Goal: Task Accomplishment & Management: Complete application form

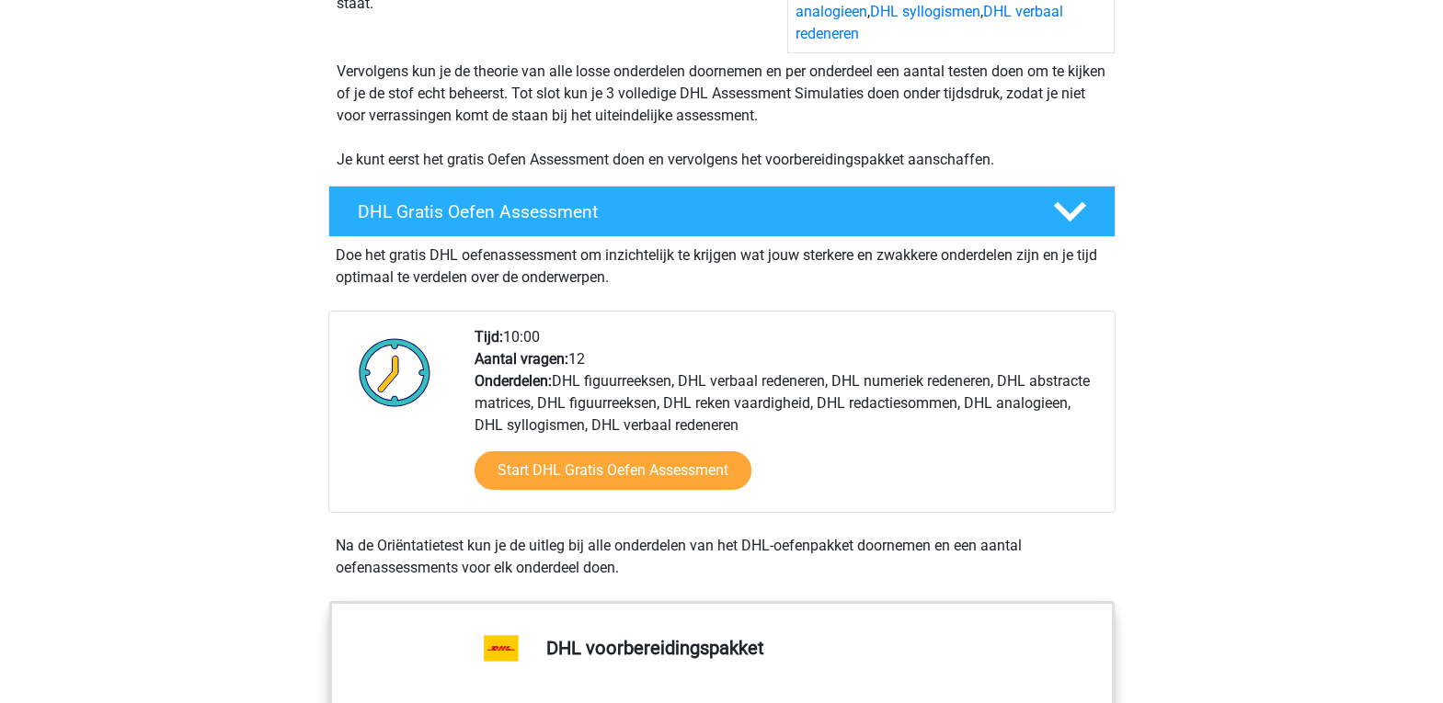
scroll to position [368, 0]
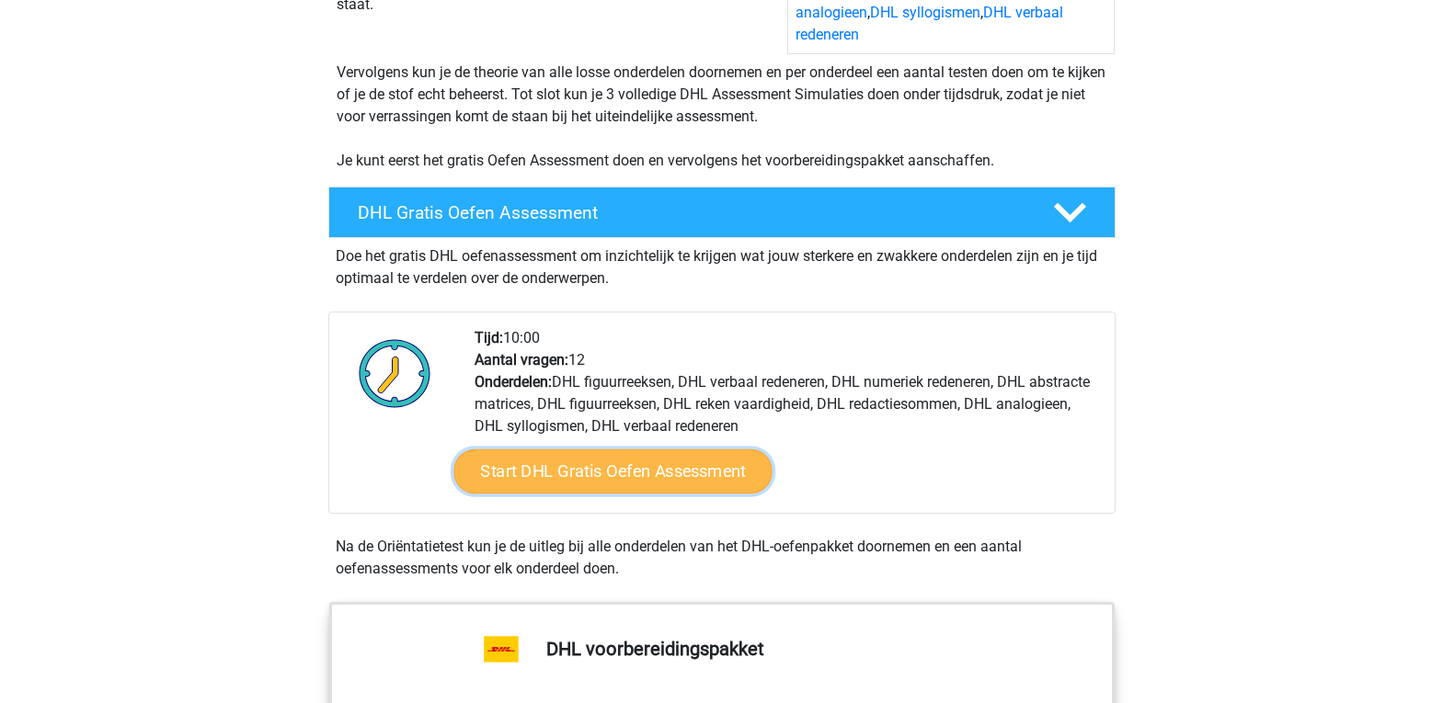
click at [619, 450] on link "Start DHL Gratis Oefen Assessment" at bounding box center [612, 472] width 318 height 44
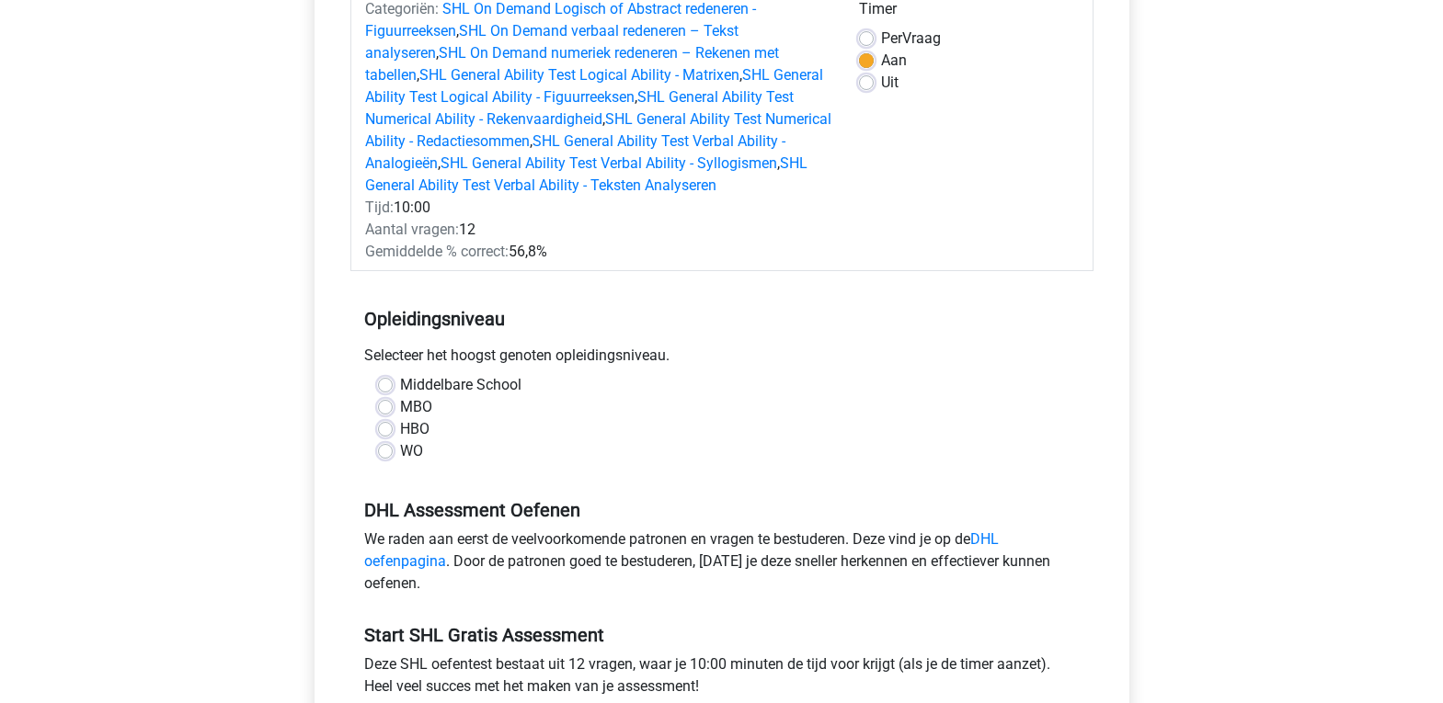
scroll to position [276, 0]
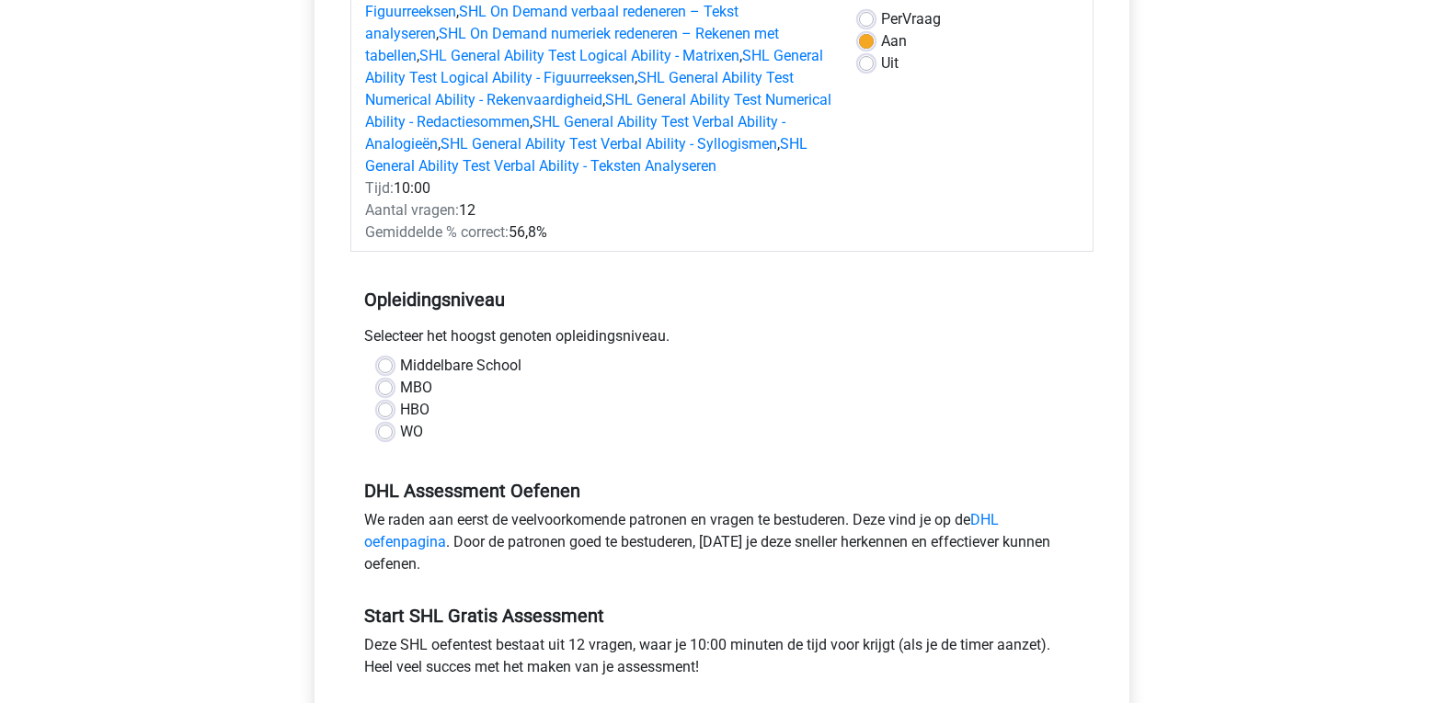
click at [400, 365] on label "Middelbare School" at bounding box center [460, 366] width 121 height 22
click at [387, 365] on input "Middelbare School" at bounding box center [385, 364] width 15 height 18
radio input "true"
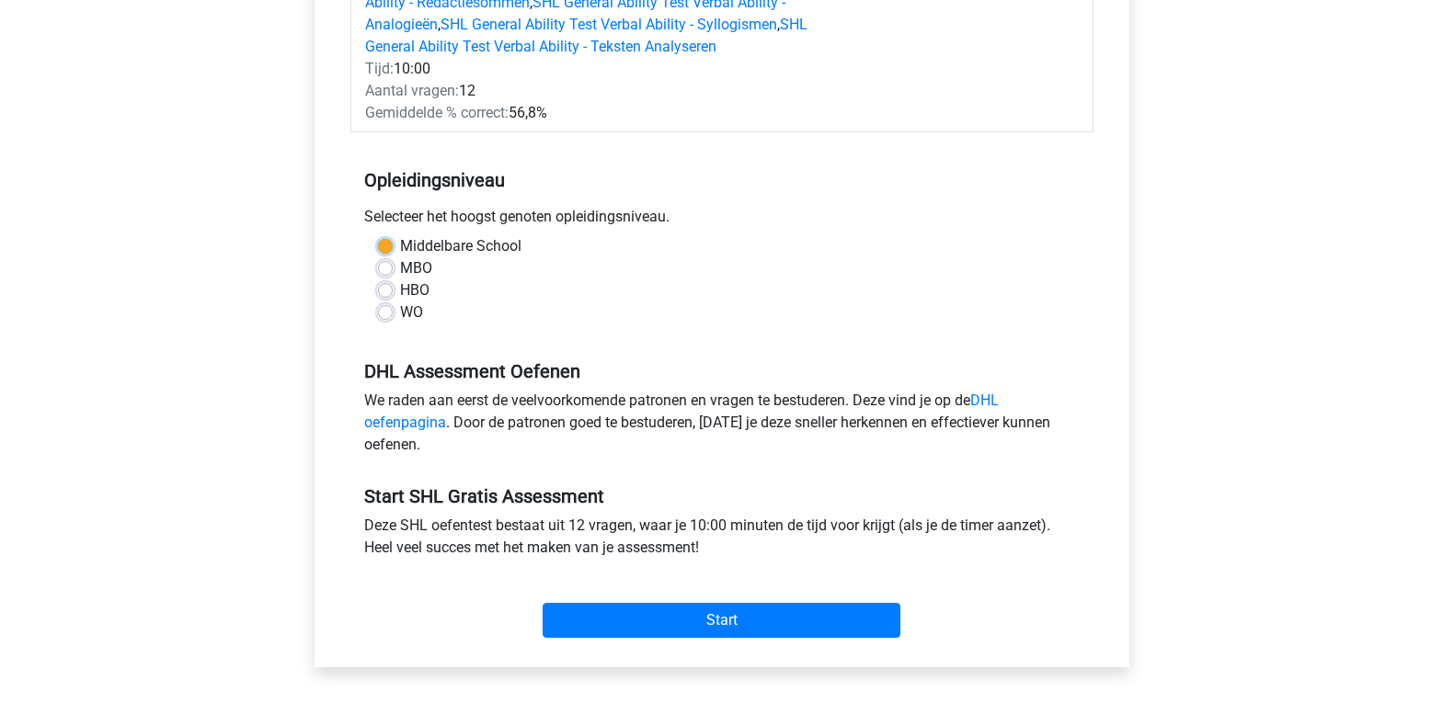
scroll to position [552, 0]
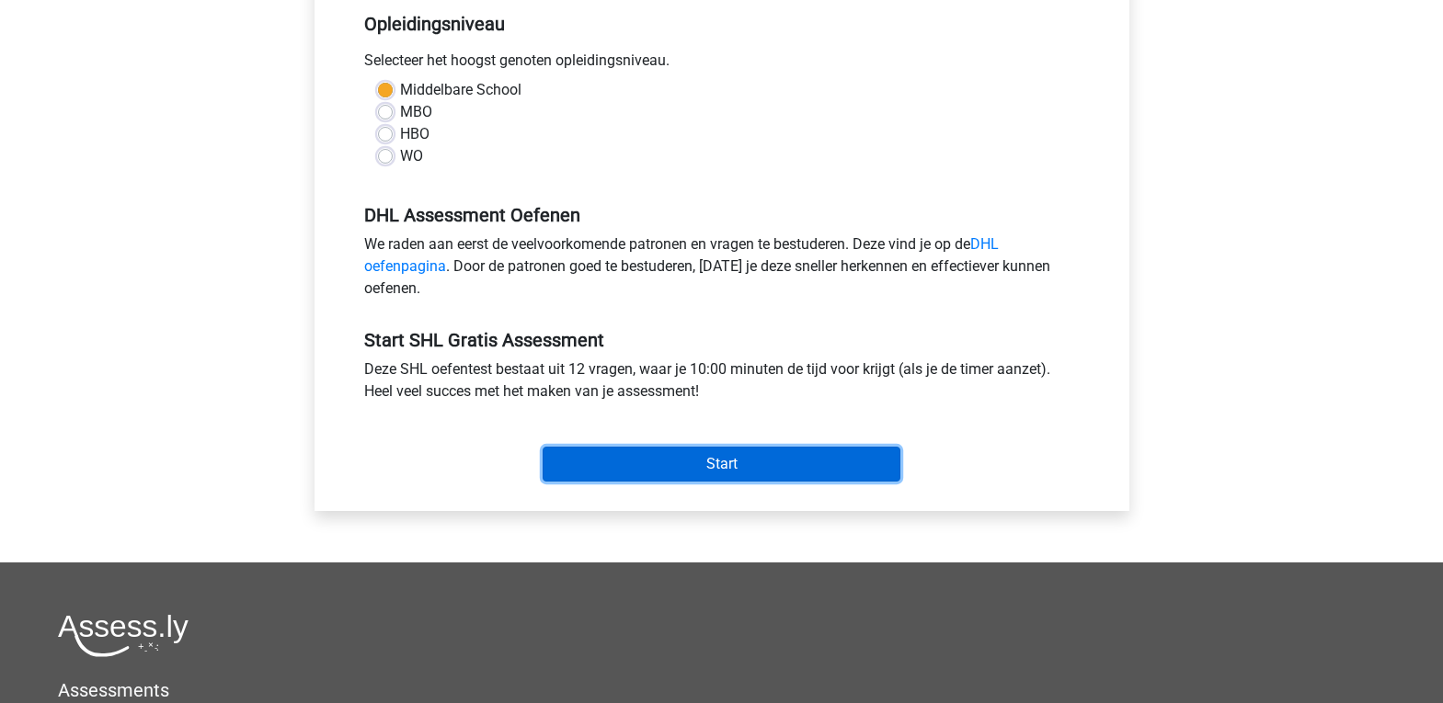
click at [763, 461] on input "Start" at bounding box center [721, 464] width 358 height 35
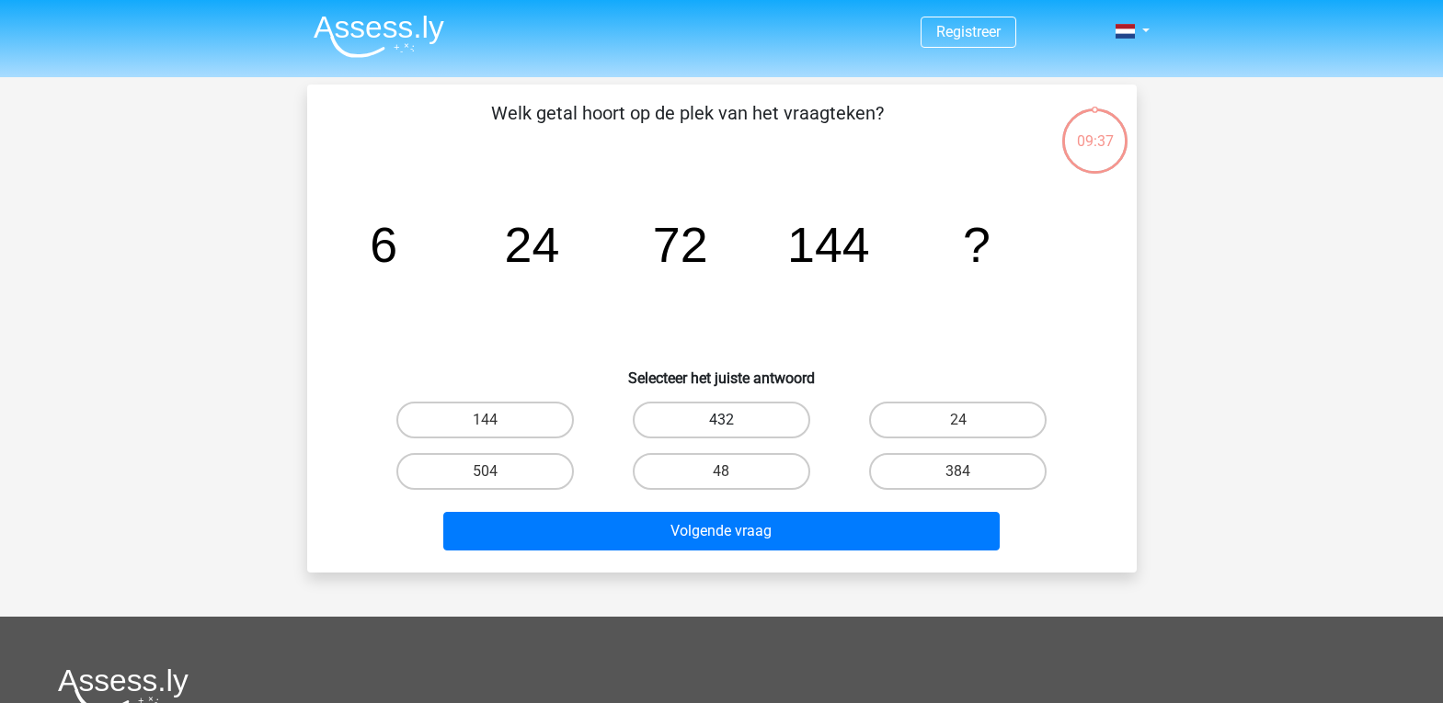
click at [700, 421] on label "432" at bounding box center [721, 420] width 177 height 37
click at [721, 421] on input "432" at bounding box center [727, 426] width 12 height 12
radio input "true"
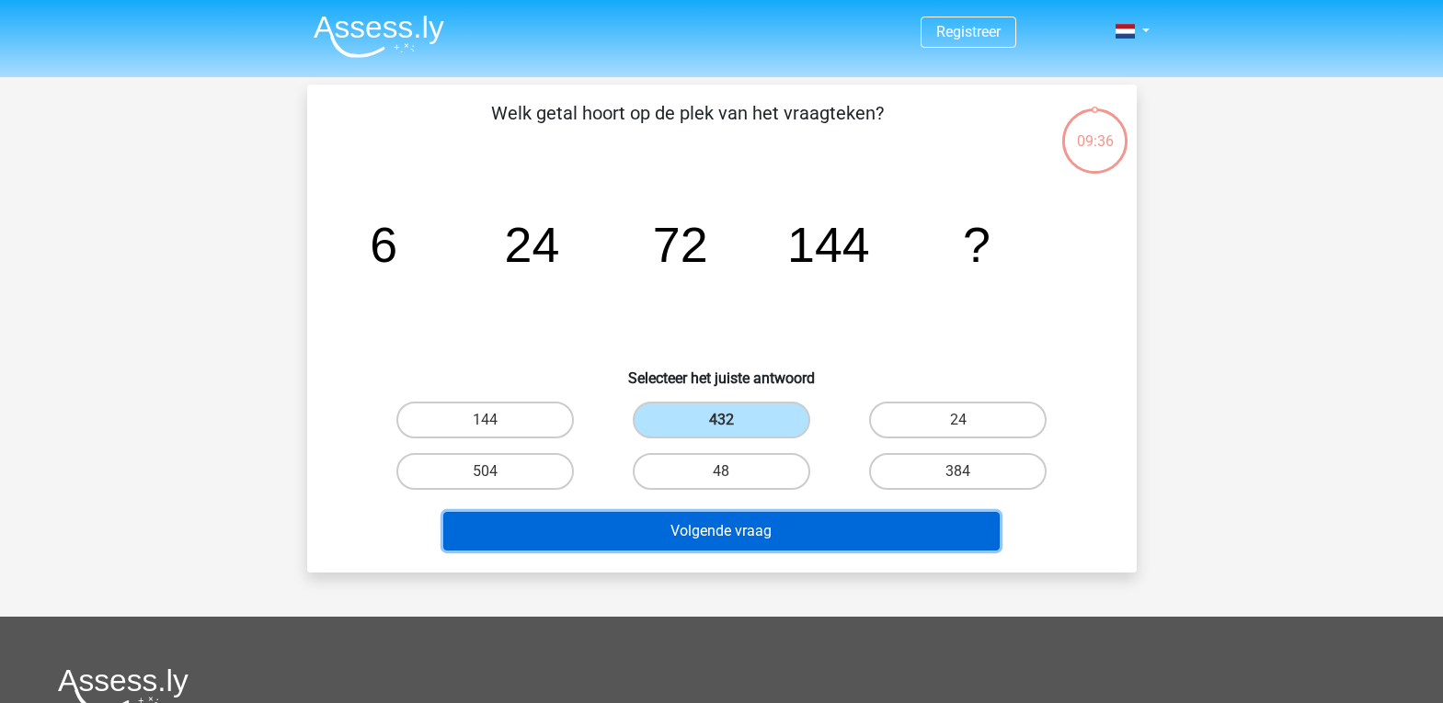
click at [716, 529] on button "Volgende vraag" at bounding box center [721, 531] width 556 height 39
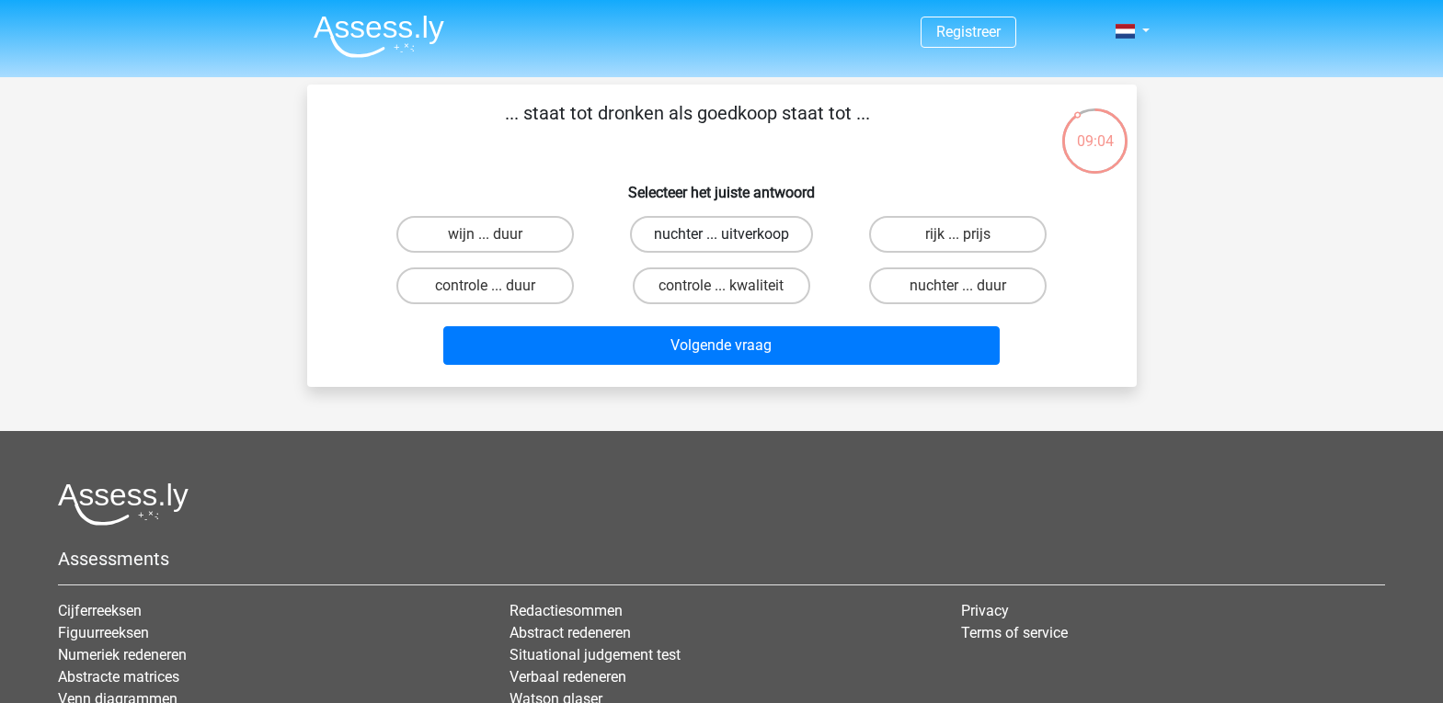
click at [745, 233] on label "nuchter ... uitverkoop" at bounding box center [721, 234] width 183 height 37
click at [733, 234] on input "nuchter ... uitverkoop" at bounding box center [727, 240] width 12 height 12
radio input "true"
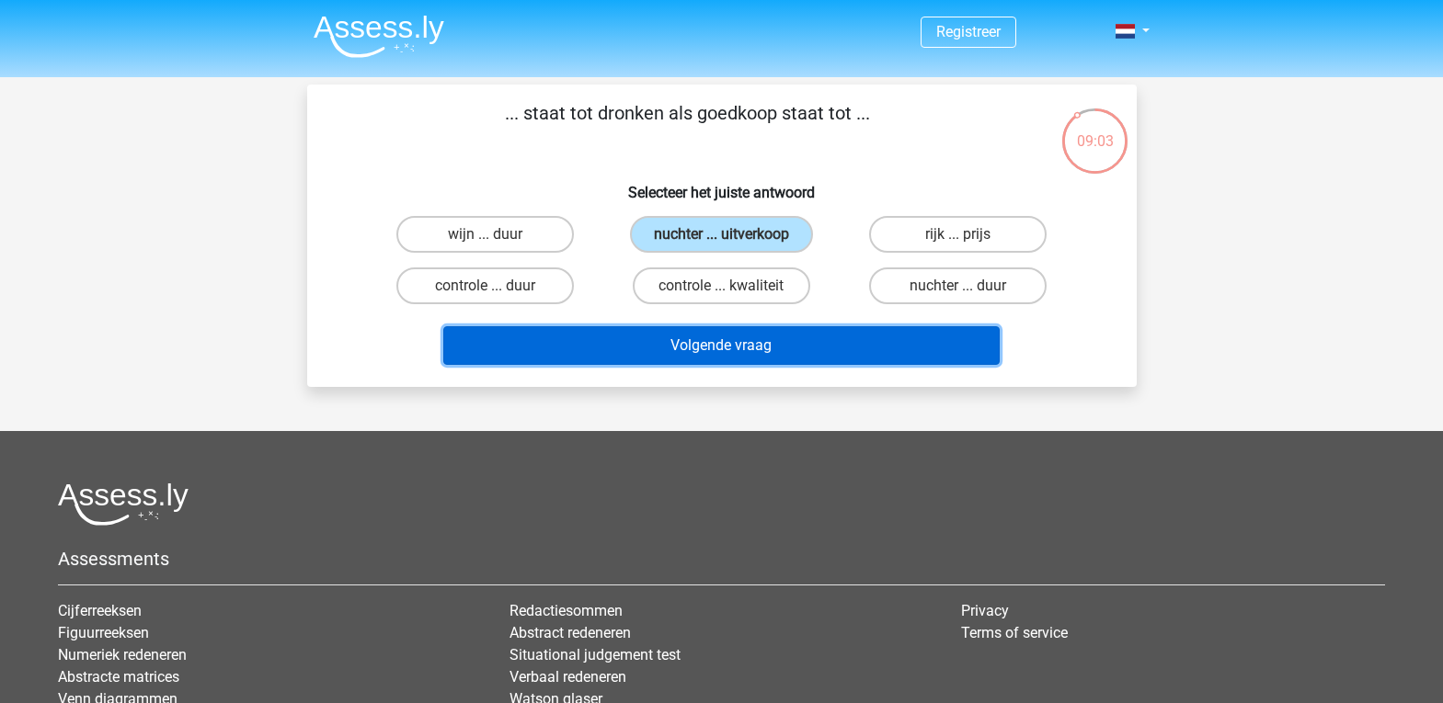
click at [744, 355] on button "Volgende vraag" at bounding box center [721, 345] width 556 height 39
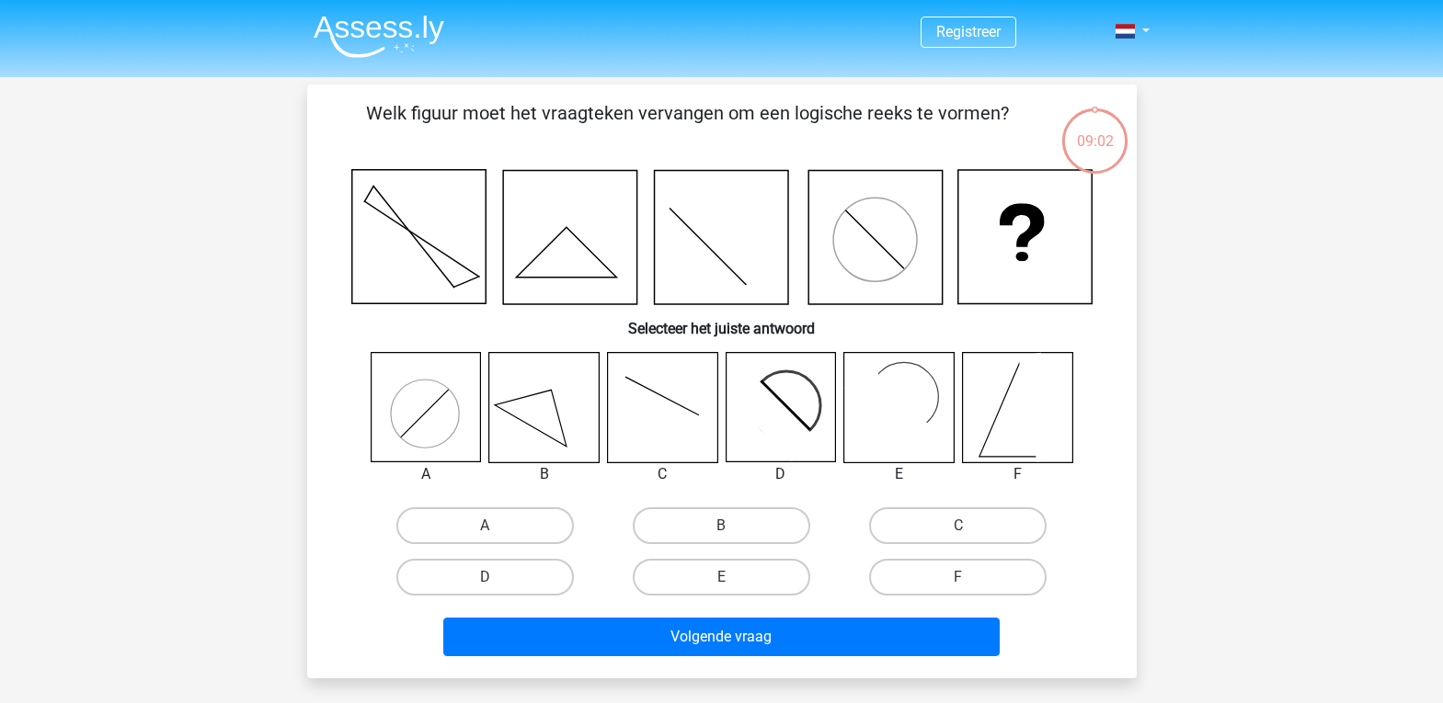
scroll to position [85, 0]
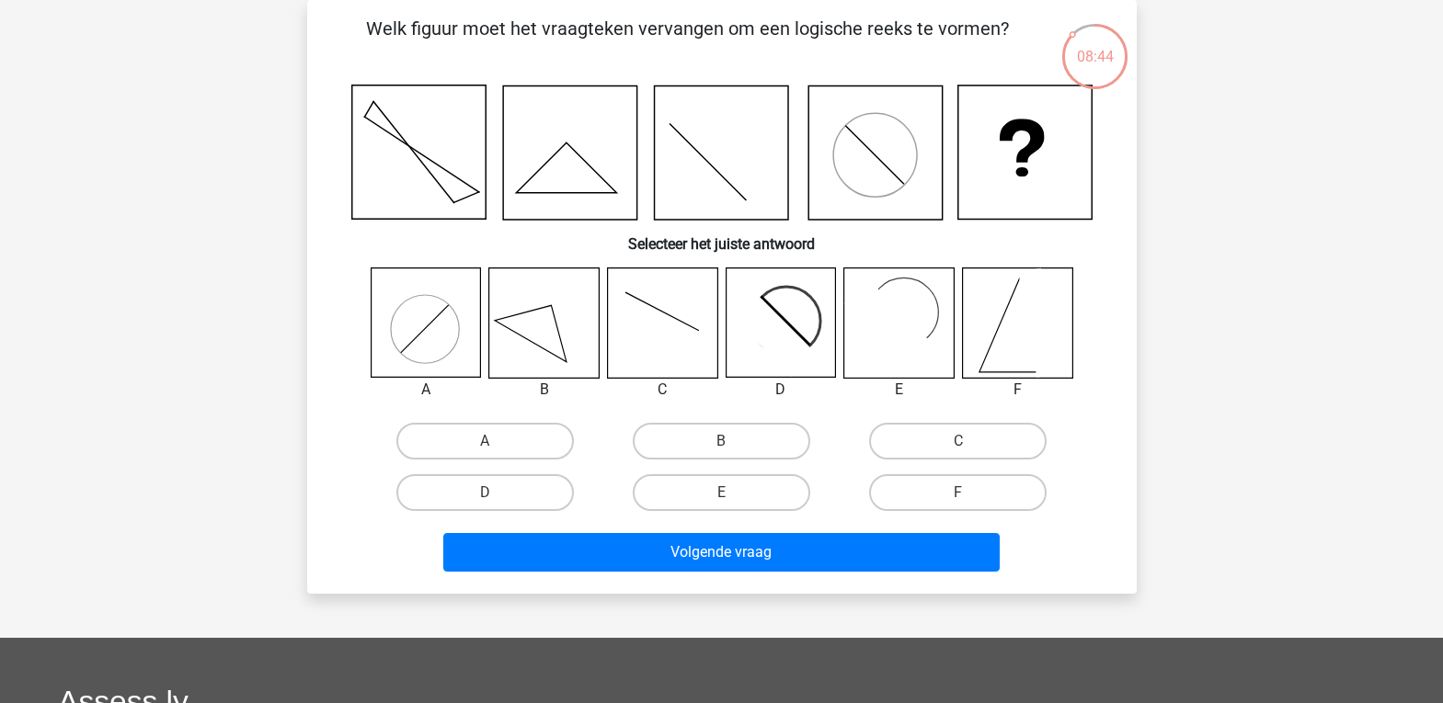
click at [797, 315] on icon at bounding box center [779, 322] width 109 height 109
click at [768, 336] on icon at bounding box center [770, 333] width 89 height 89
click at [477, 489] on label "D" at bounding box center [484, 492] width 177 height 37
click at [485, 493] on input "D" at bounding box center [491, 499] width 12 height 12
radio input "true"
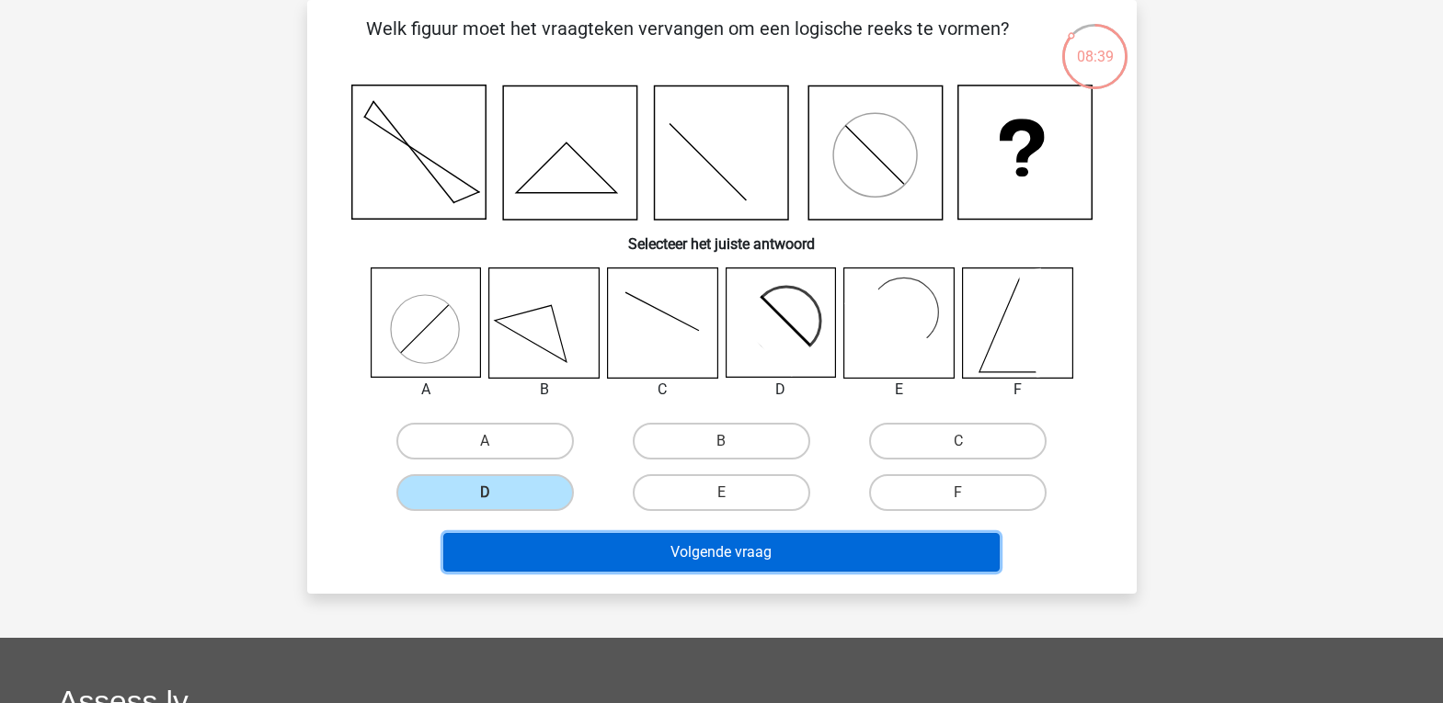
click at [677, 552] on button "Volgende vraag" at bounding box center [721, 552] width 556 height 39
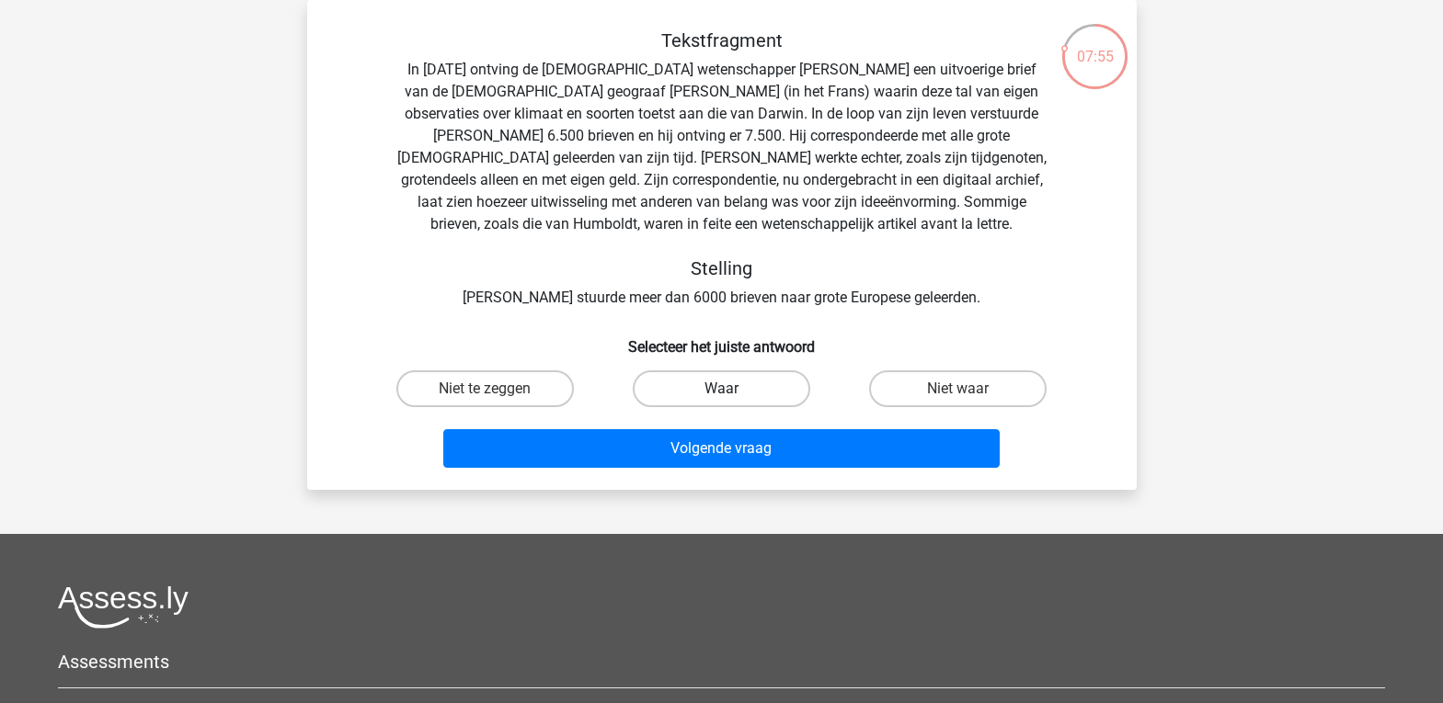
click at [765, 387] on label "Waar" at bounding box center [721, 389] width 177 height 37
click at [733, 389] on input "Waar" at bounding box center [727, 395] width 12 height 12
radio input "true"
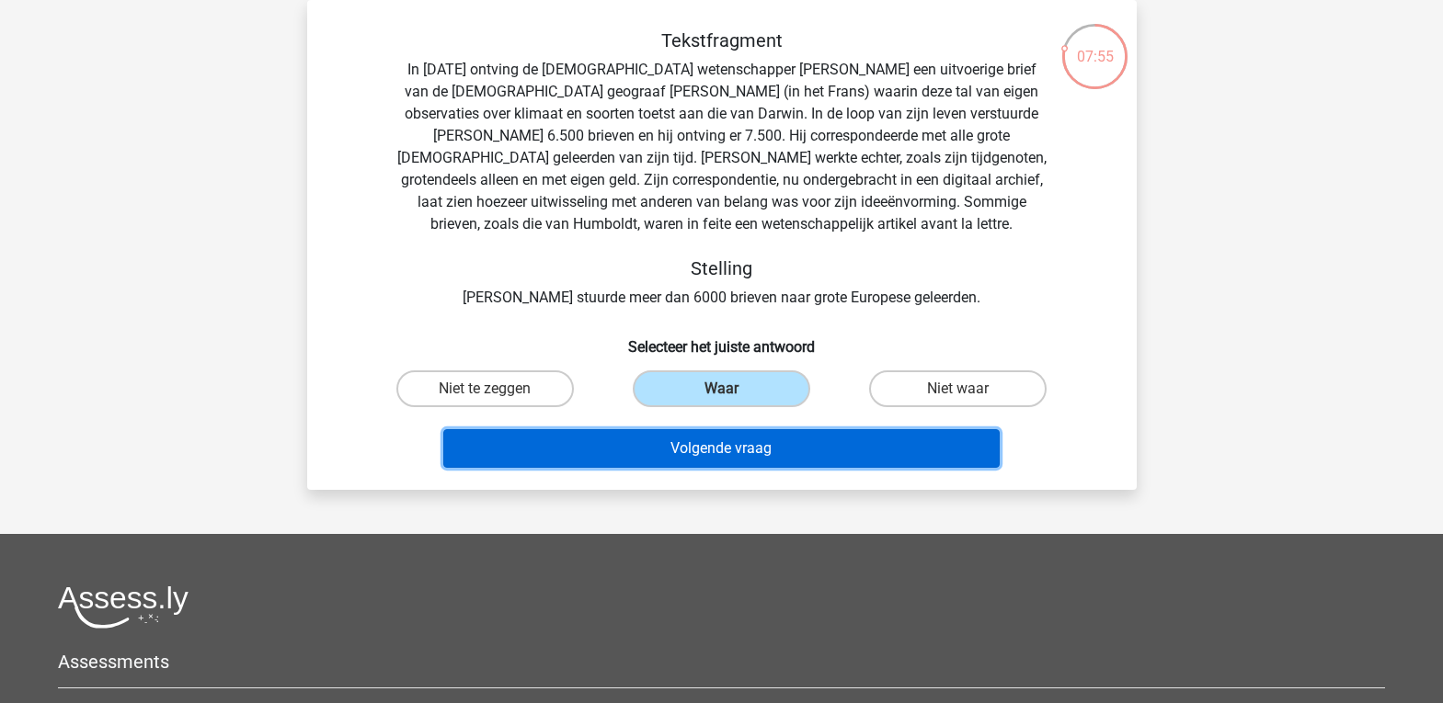
click at [756, 449] on button "Volgende vraag" at bounding box center [721, 448] width 556 height 39
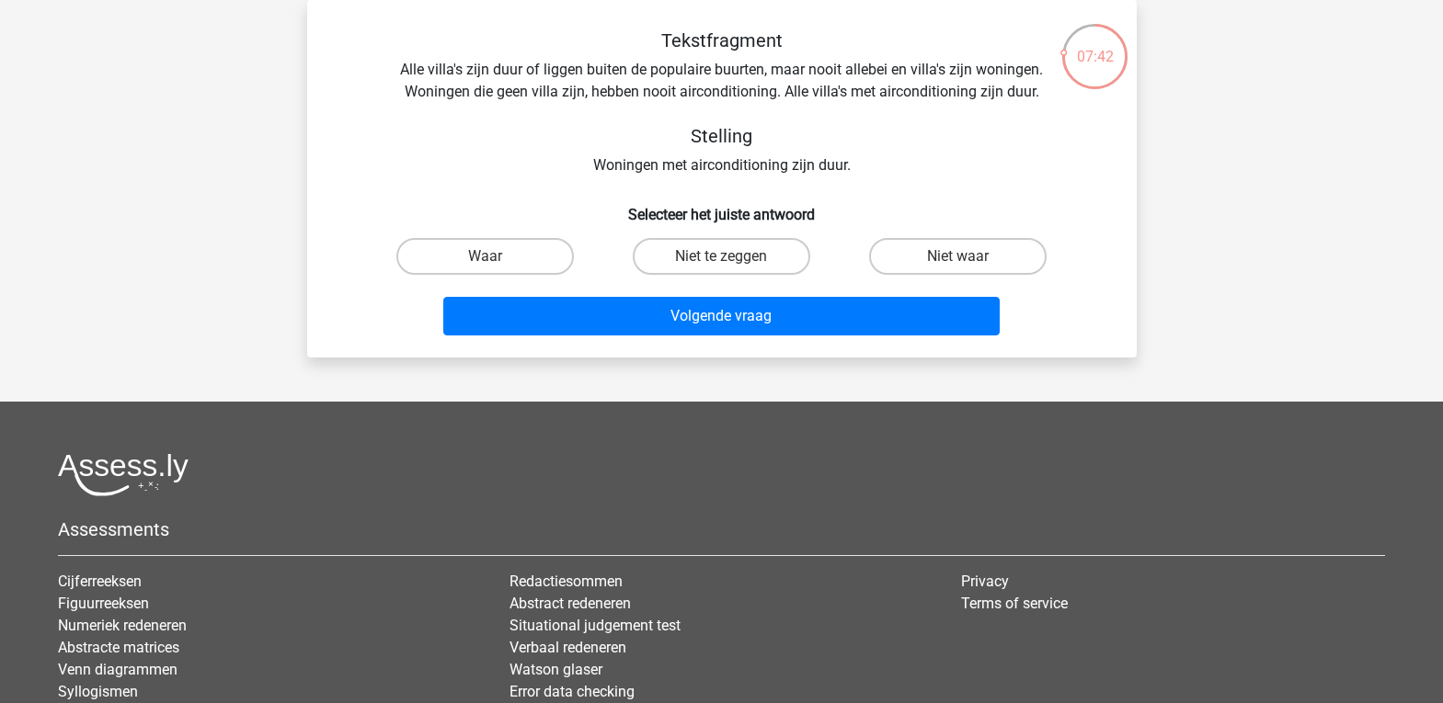
drag, startPoint x: 930, startPoint y: 264, endPoint x: 887, endPoint y: 284, distance: 46.9
click at [930, 266] on label "Niet waar" at bounding box center [957, 256] width 177 height 37
click at [958, 266] on input "Niet waar" at bounding box center [964, 263] width 12 height 12
radio input "true"
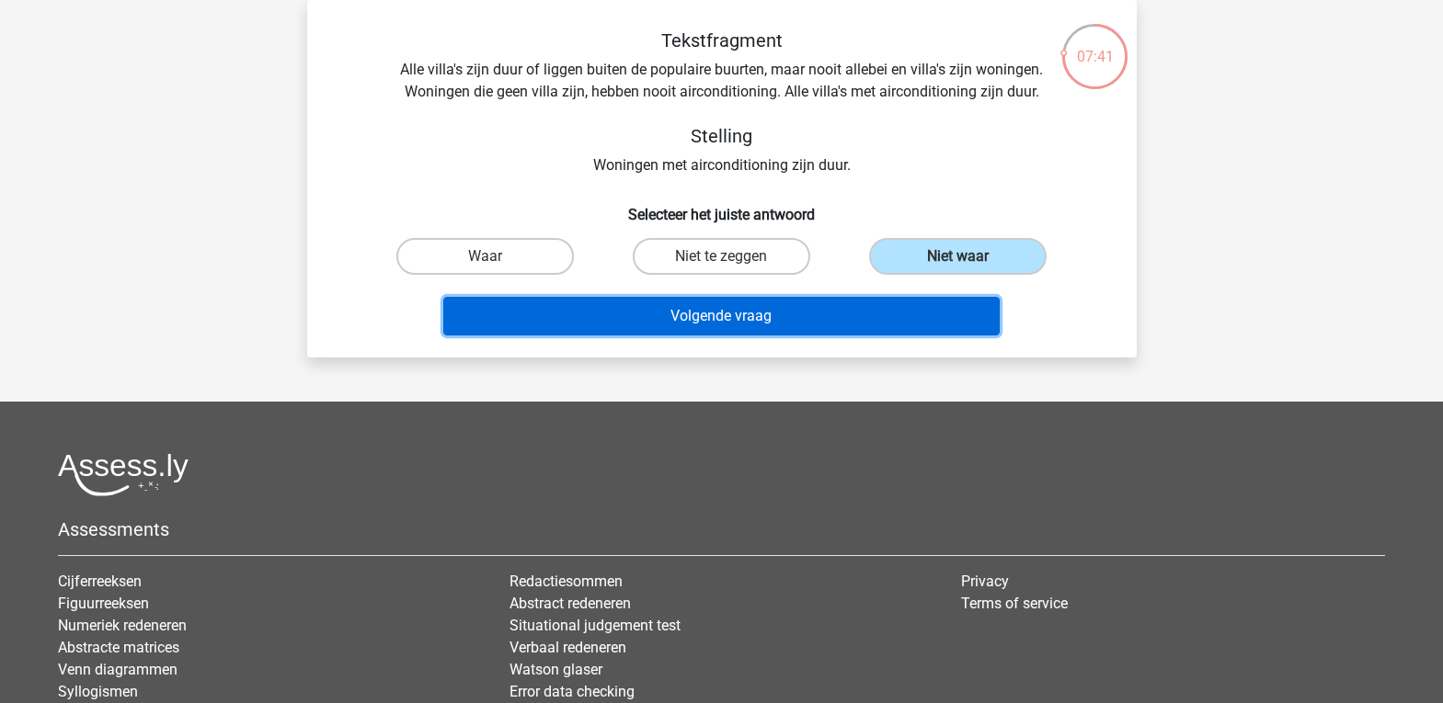
click at [797, 319] on button "Volgende vraag" at bounding box center [721, 316] width 556 height 39
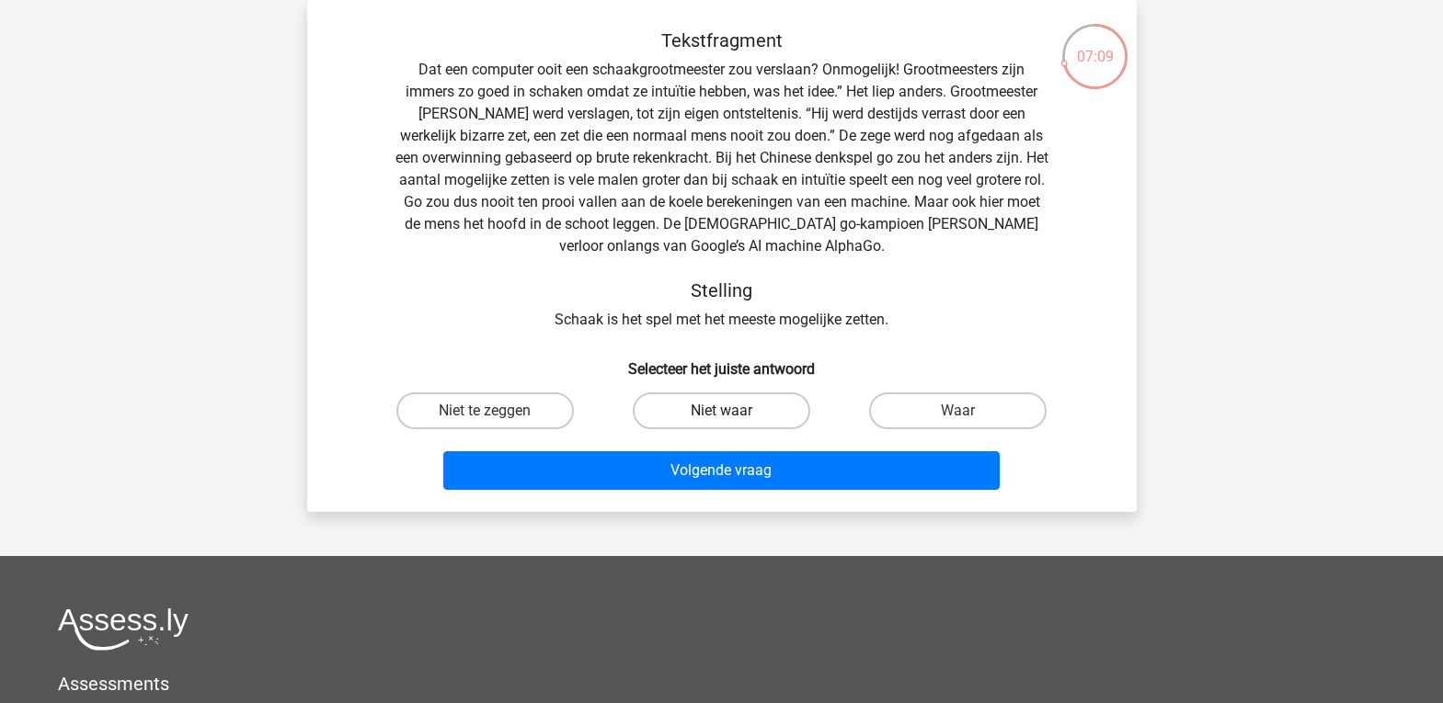
click at [776, 417] on label "Niet waar" at bounding box center [721, 411] width 177 height 37
click at [733, 417] on input "Niet waar" at bounding box center [727, 417] width 12 height 12
radio input "true"
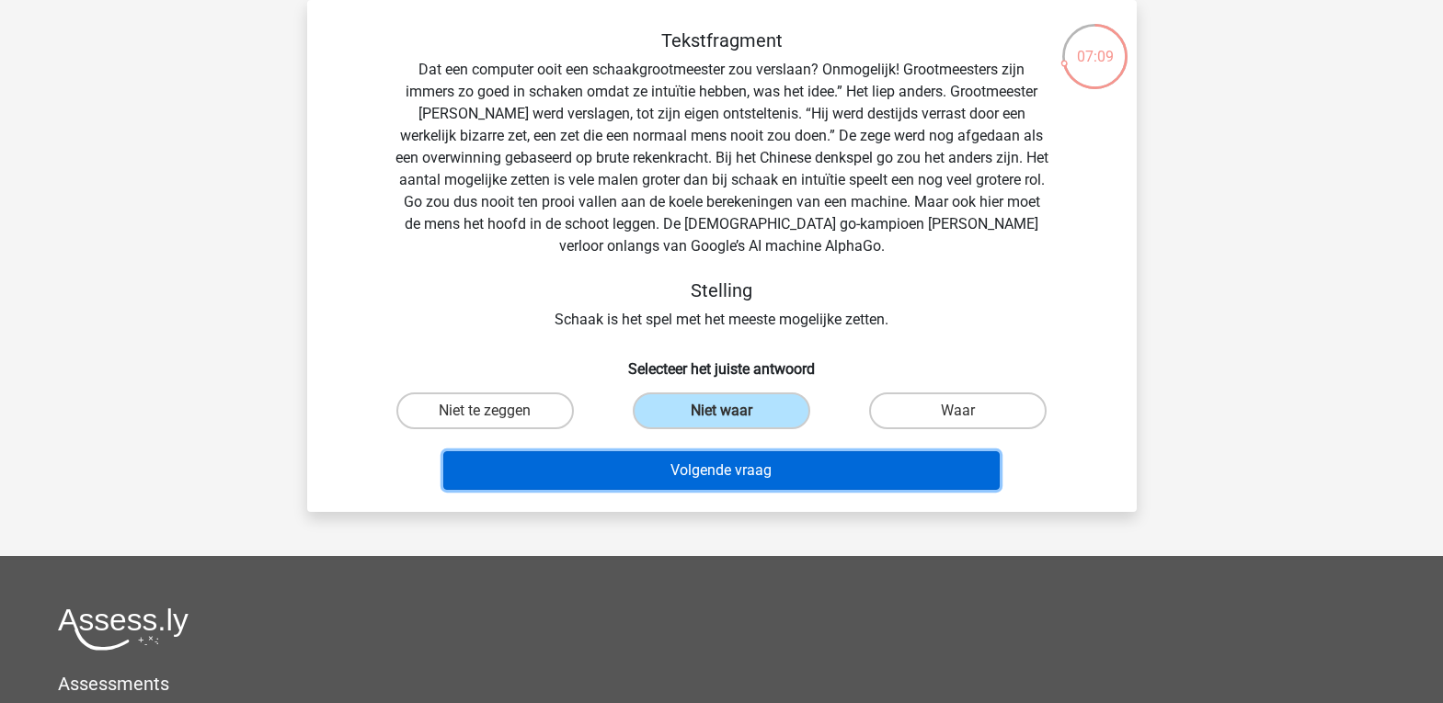
click at [786, 466] on button "Volgende vraag" at bounding box center [721, 470] width 556 height 39
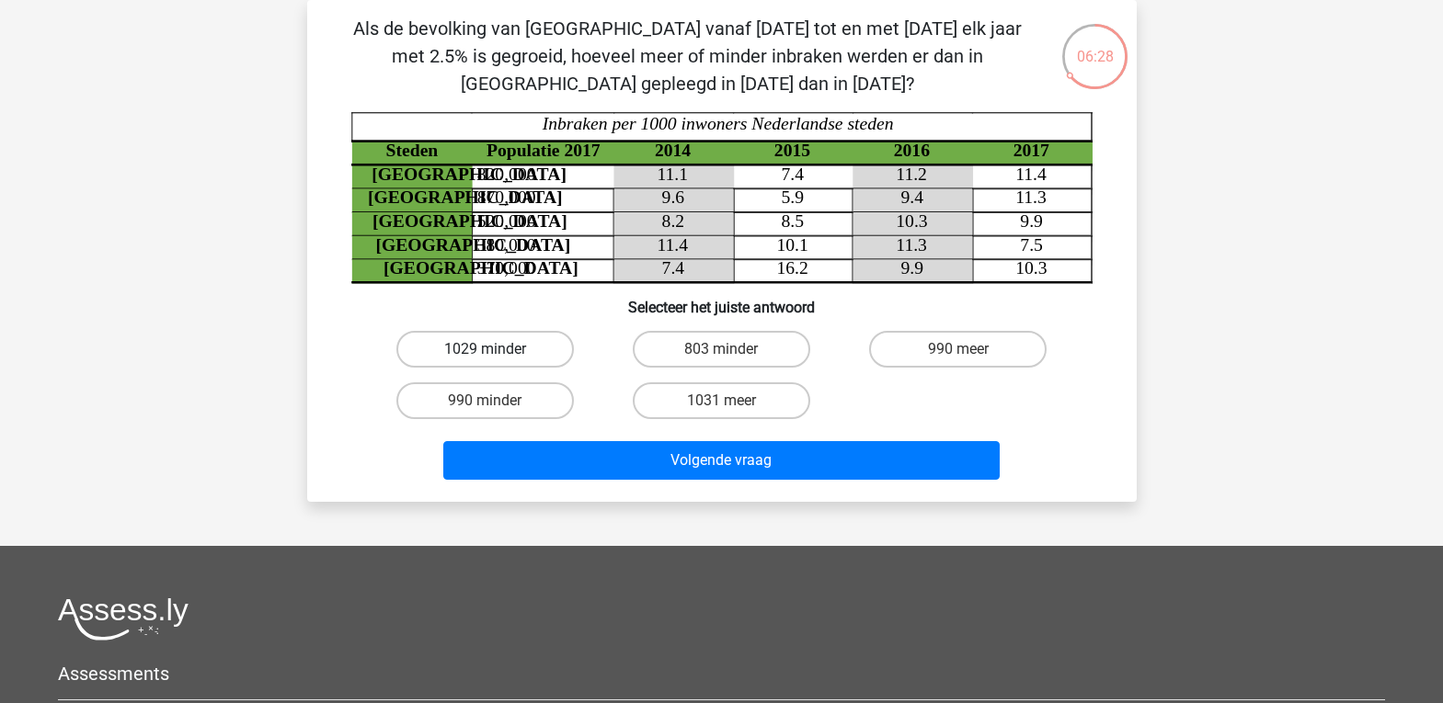
click at [529, 342] on label "1029 minder" at bounding box center [484, 349] width 177 height 37
click at [497, 349] on input "1029 minder" at bounding box center [491, 355] width 12 height 12
radio input "true"
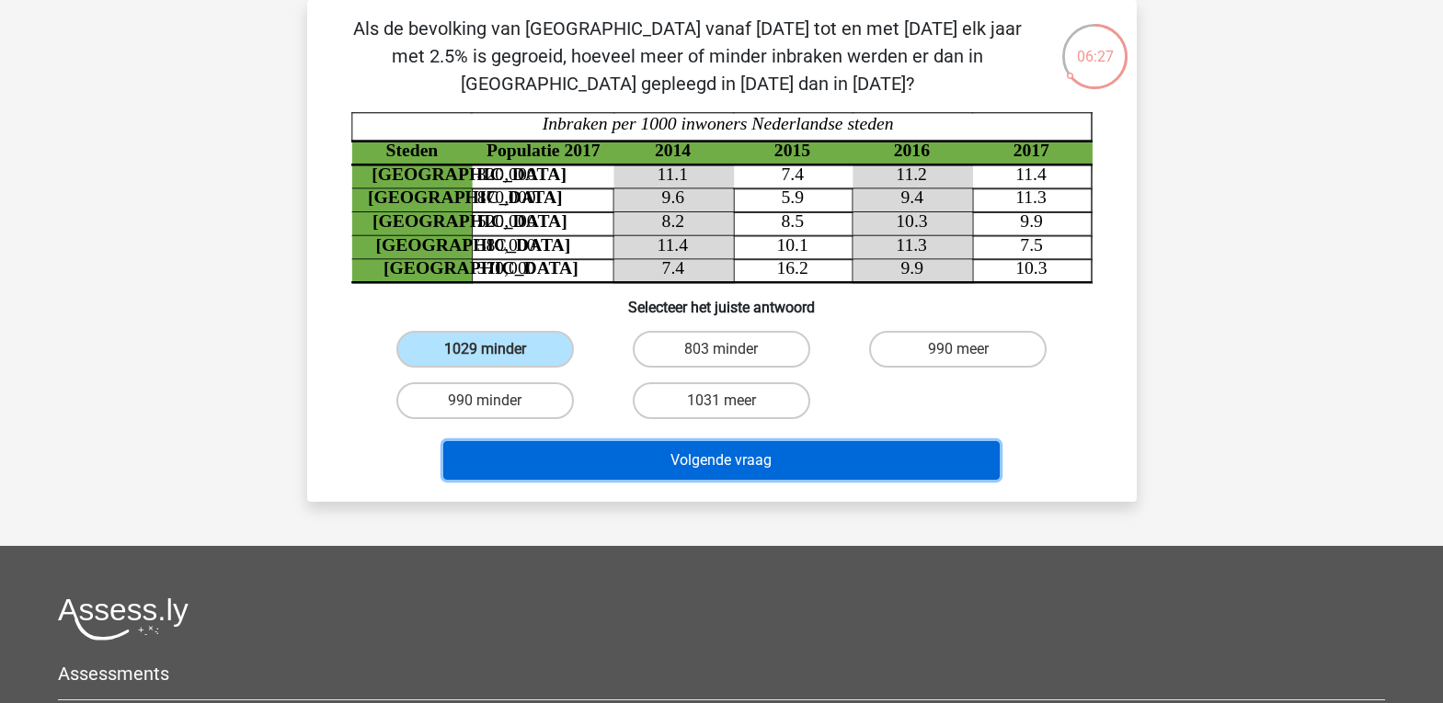
click at [731, 461] on button "Volgende vraag" at bounding box center [721, 460] width 556 height 39
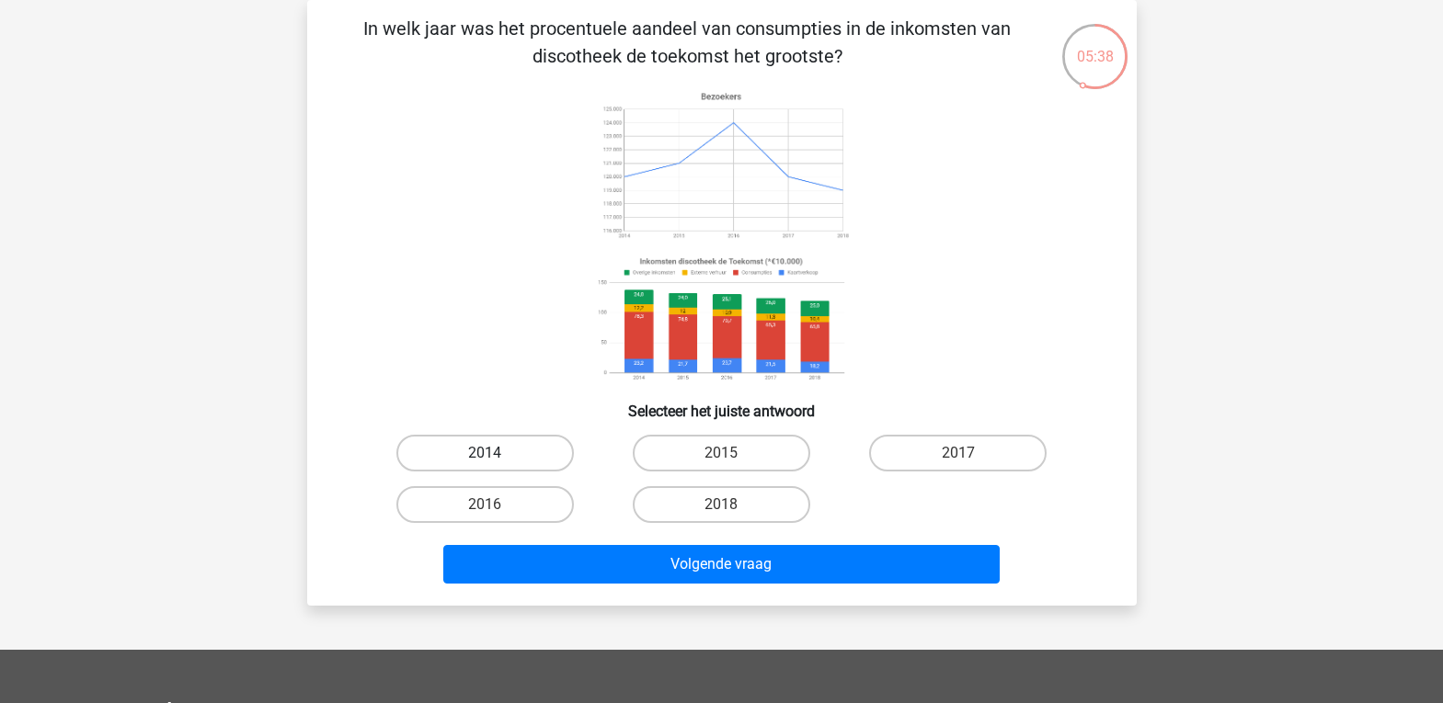
click at [497, 452] on label "2014" at bounding box center [484, 453] width 177 height 37
click at [497, 453] on input "2014" at bounding box center [491, 459] width 12 height 12
radio input "true"
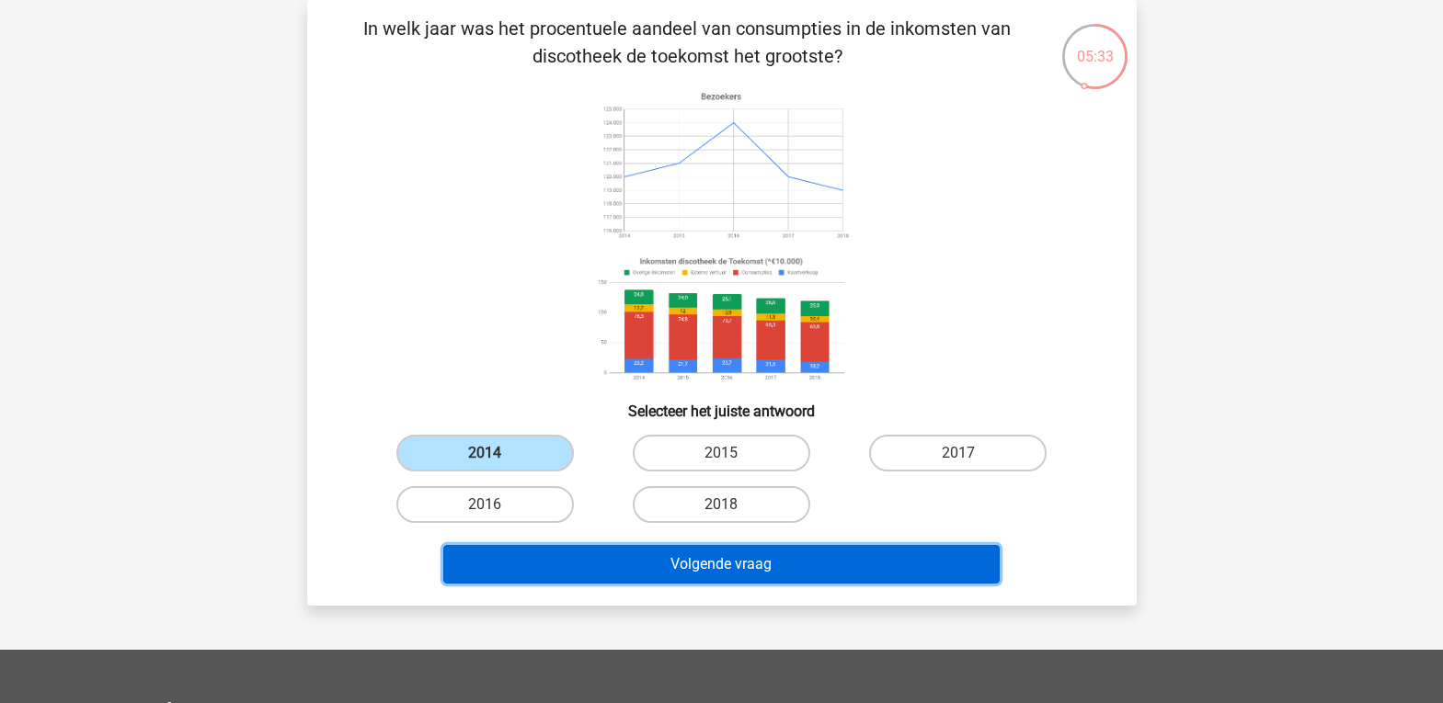
click at [755, 573] on button "Volgende vraag" at bounding box center [721, 564] width 556 height 39
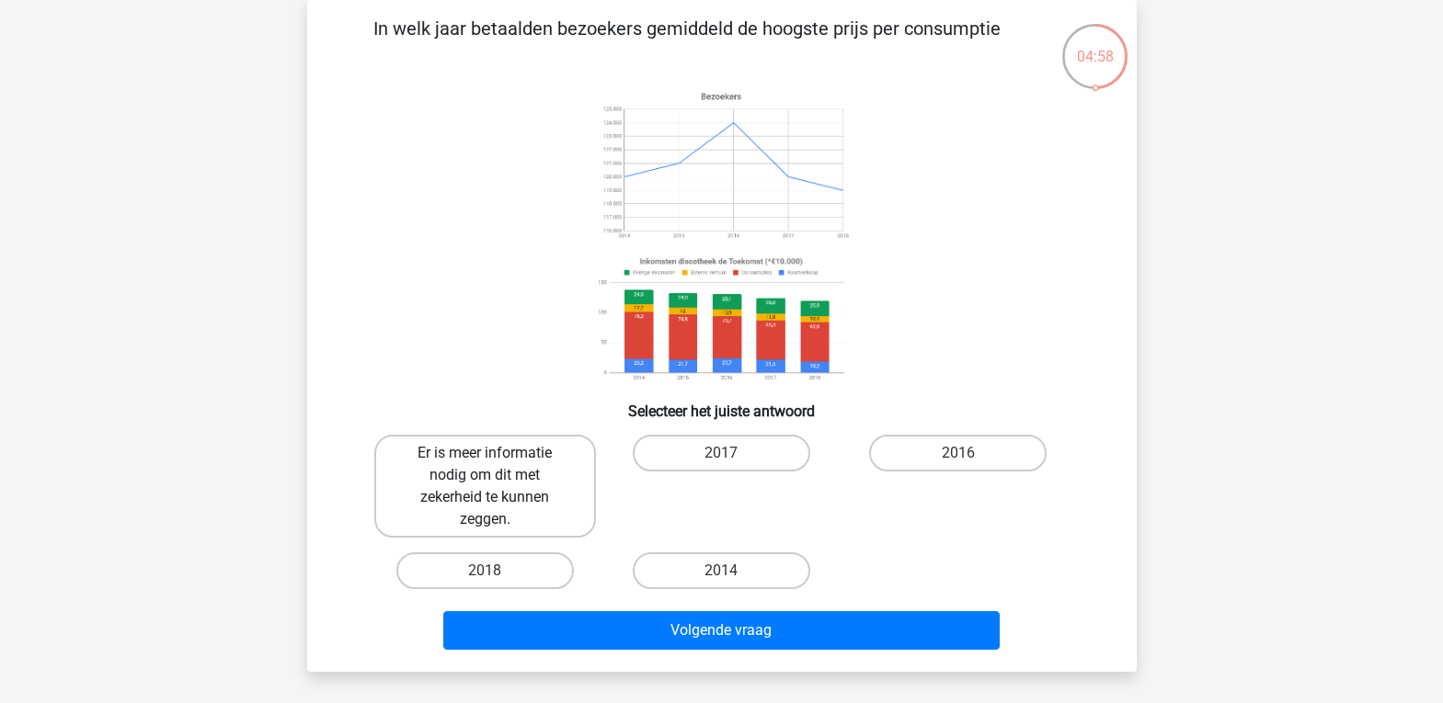
click at [508, 470] on label "Er is meer informatie nodig om dit met zekerheid te kunnen zeggen." at bounding box center [485, 486] width 222 height 103
click at [497, 465] on input "Er is meer informatie nodig om dit met zekerheid te kunnen zeggen." at bounding box center [491, 459] width 12 height 12
radio input "true"
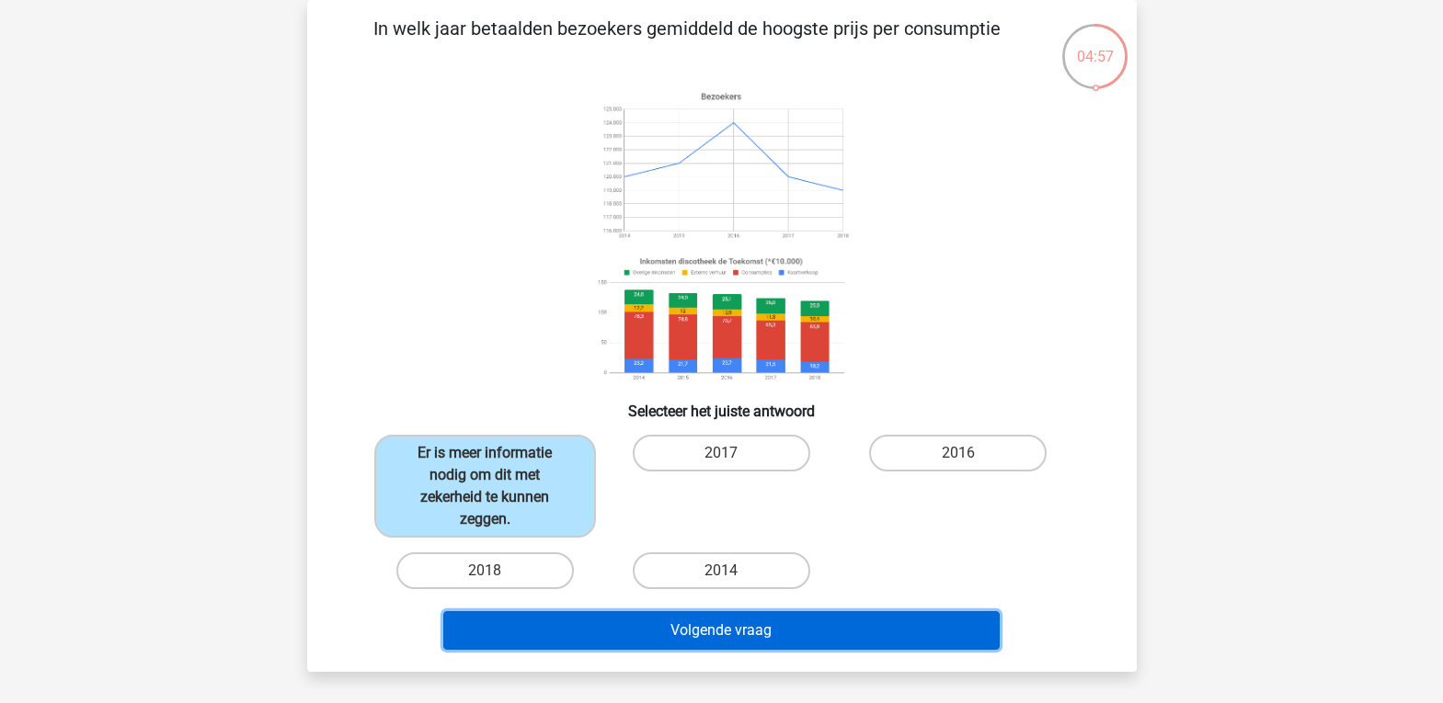
click at [728, 637] on button "Volgende vraag" at bounding box center [721, 630] width 556 height 39
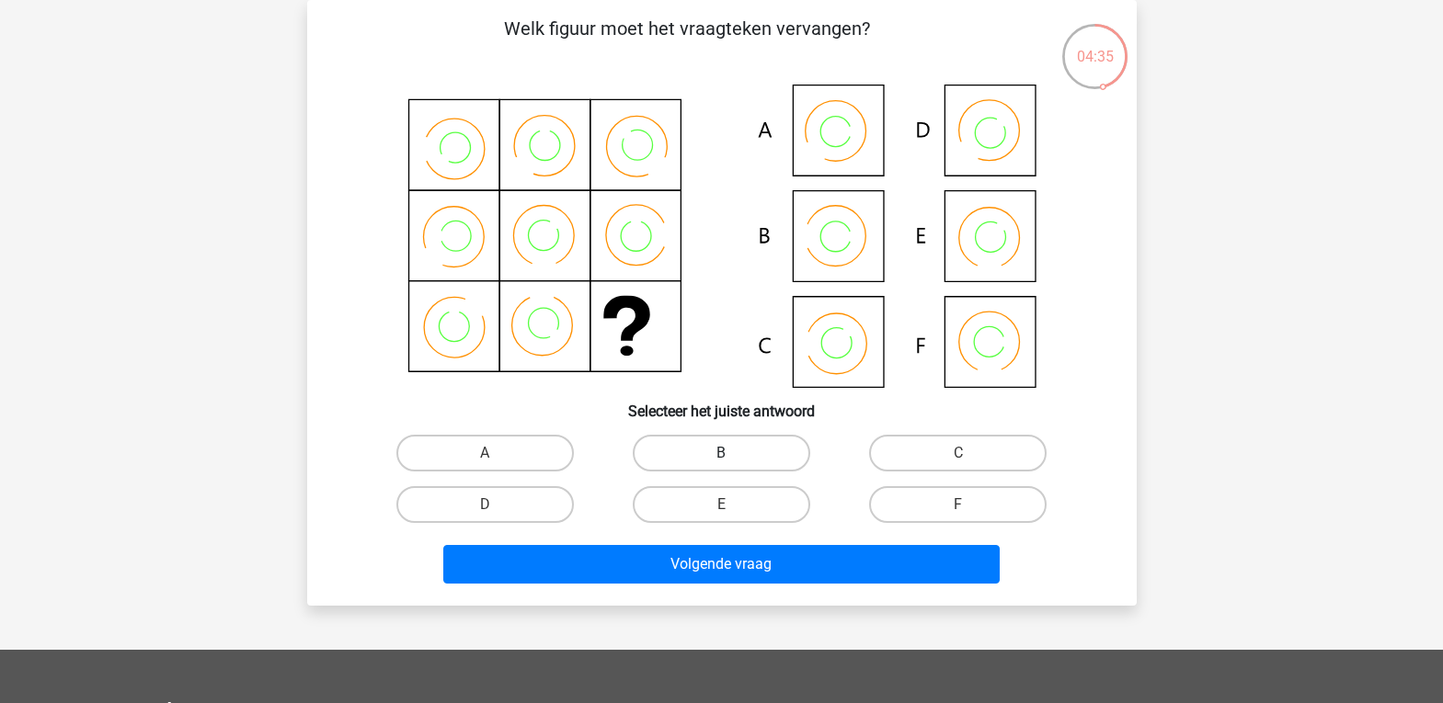
click at [738, 447] on label "B" at bounding box center [721, 453] width 177 height 37
click at [733, 453] on input "B" at bounding box center [727, 459] width 12 height 12
radio input "true"
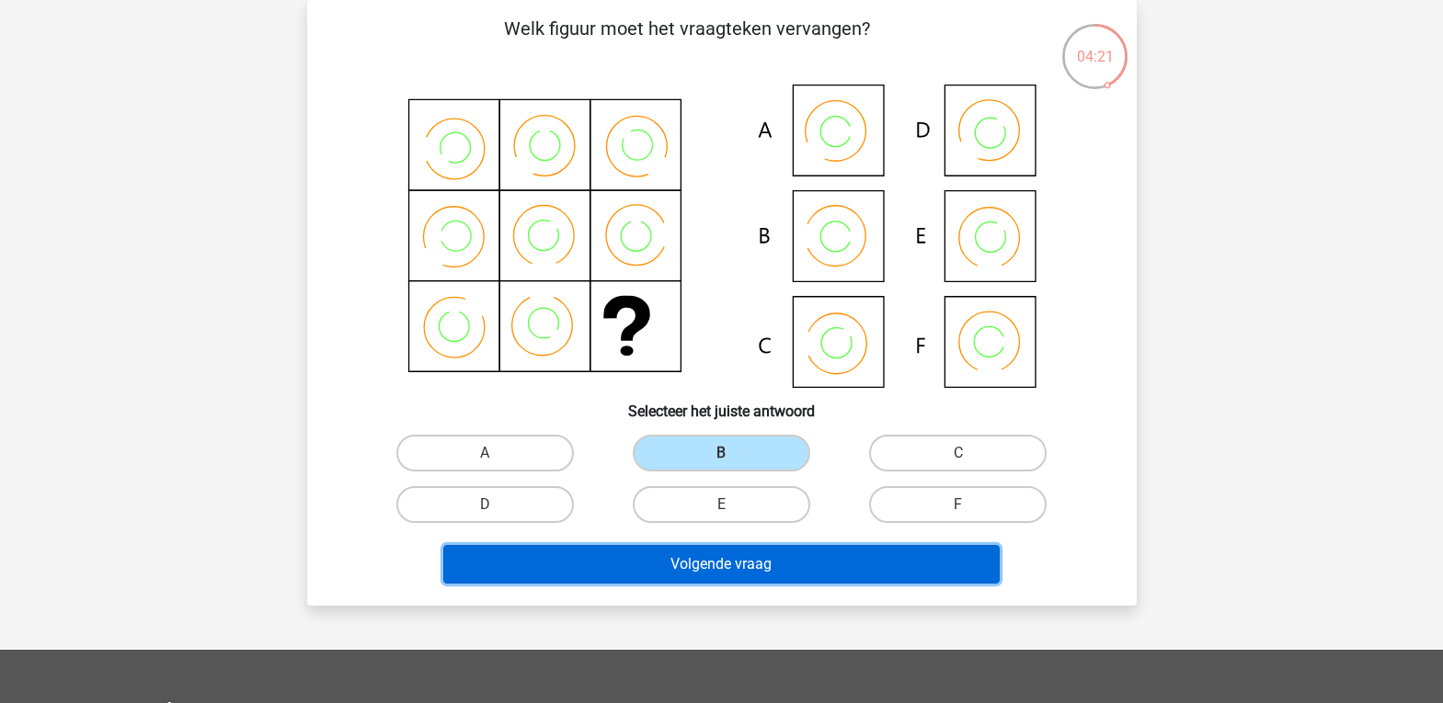
click at [750, 570] on button "Volgende vraag" at bounding box center [721, 564] width 556 height 39
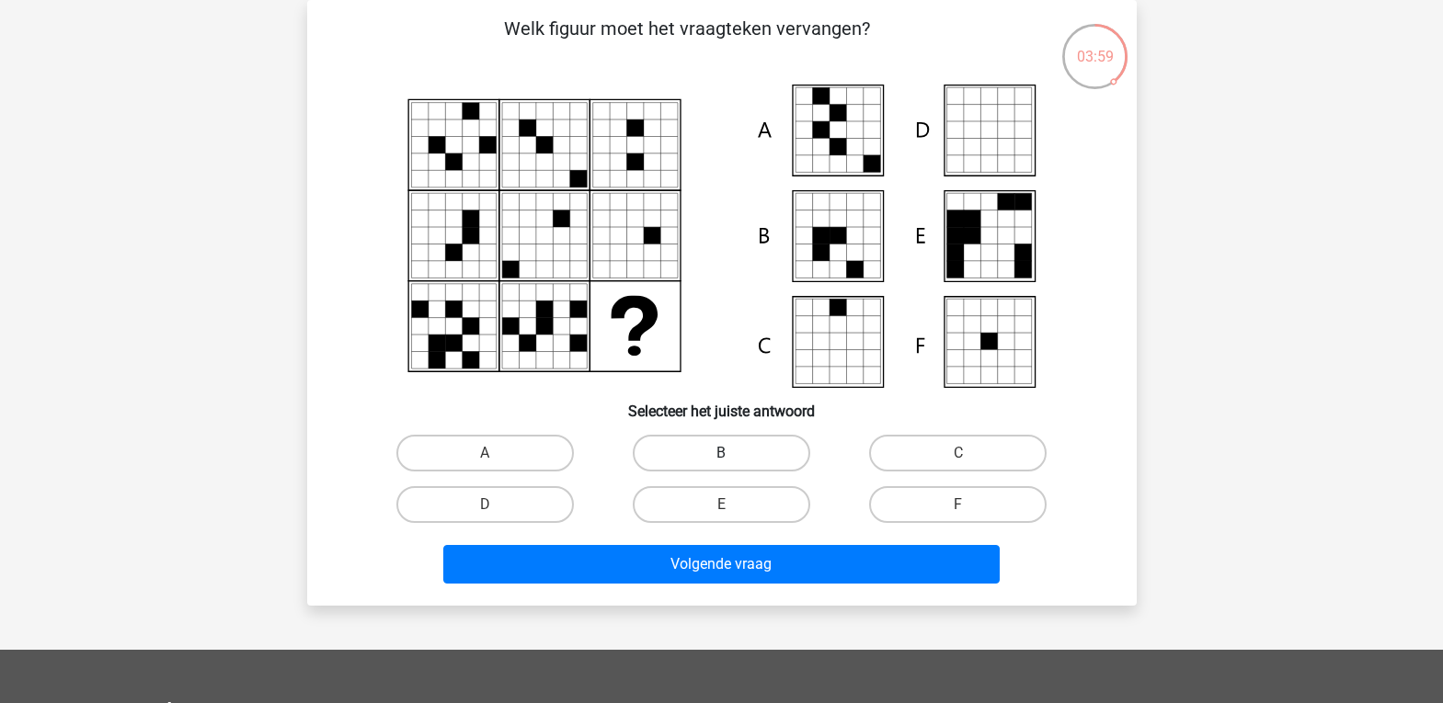
click at [754, 440] on label "B" at bounding box center [721, 453] width 177 height 37
click at [733, 453] on input "B" at bounding box center [727, 459] width 12 height 12
radio input "true"
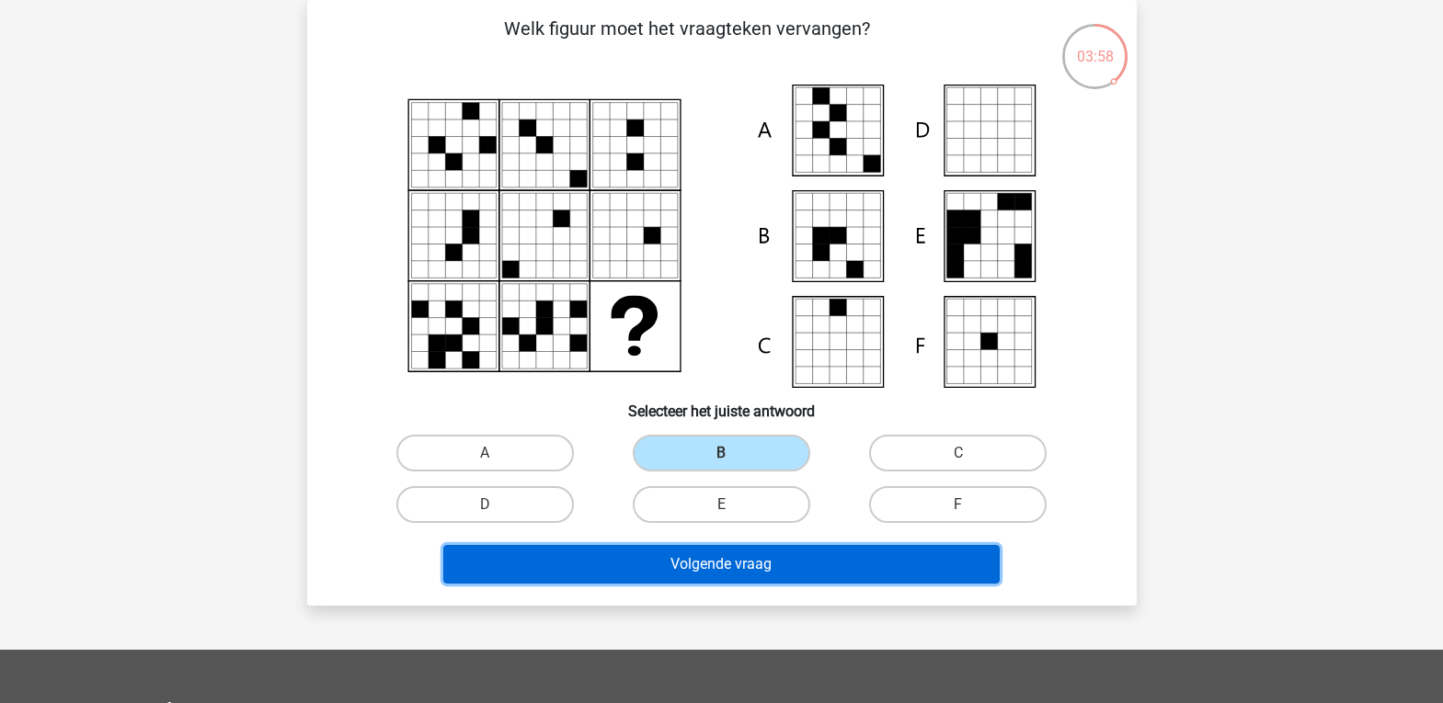
click at [806, 563] on button "Volgende vraag" at bounding box center [721, 564] width 556 height 39
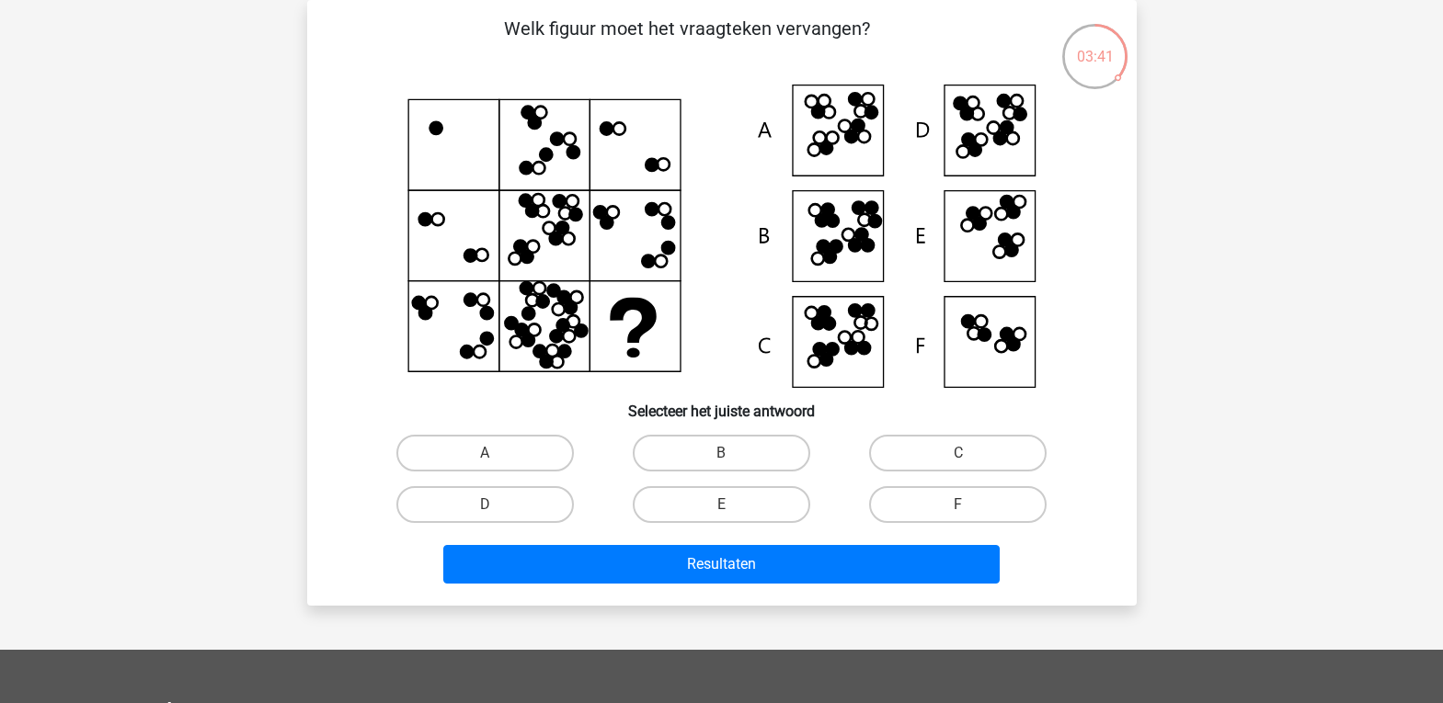
click at [979, 224] on icon at bounding box center [979, 224] width 12 height 12
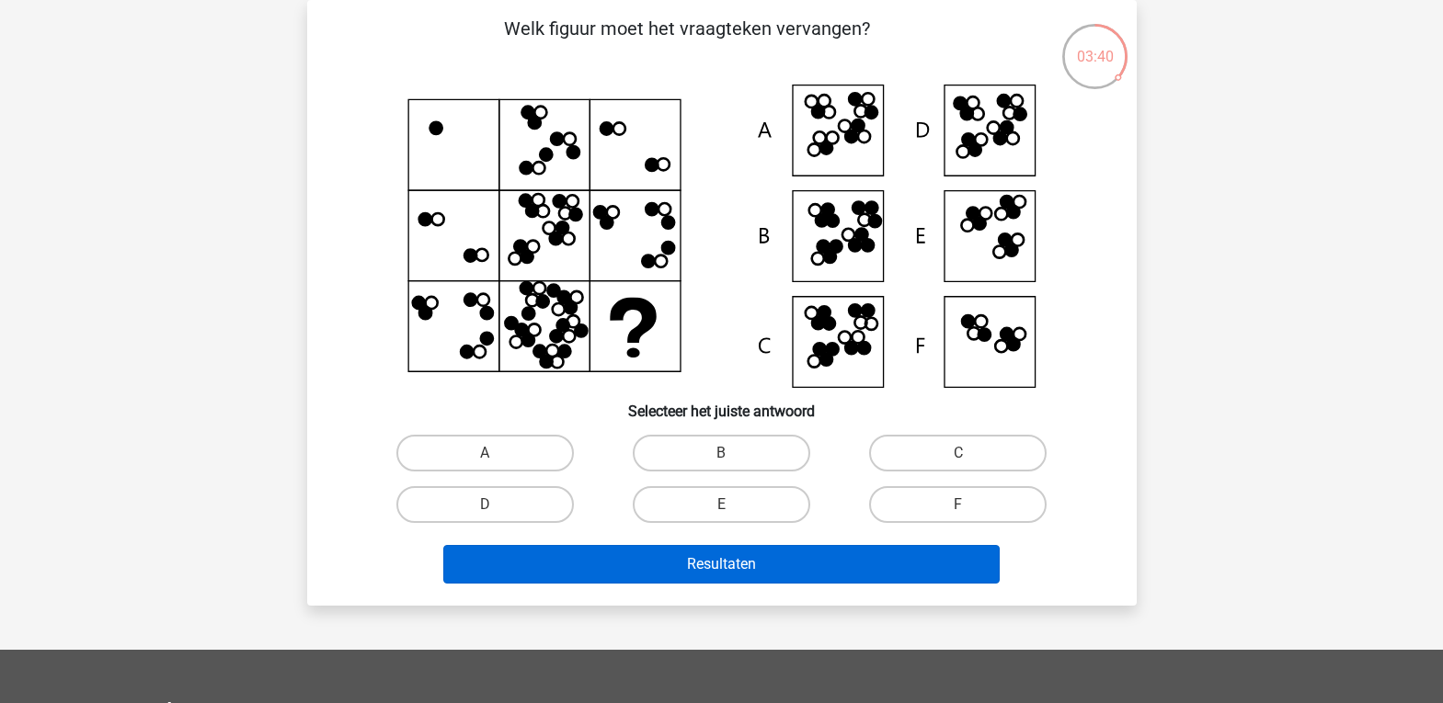
click at [766, 533] on div "Welk figuur moet het vraagteken vervangen?" at bounding box center [721, 303] width 815 height 576
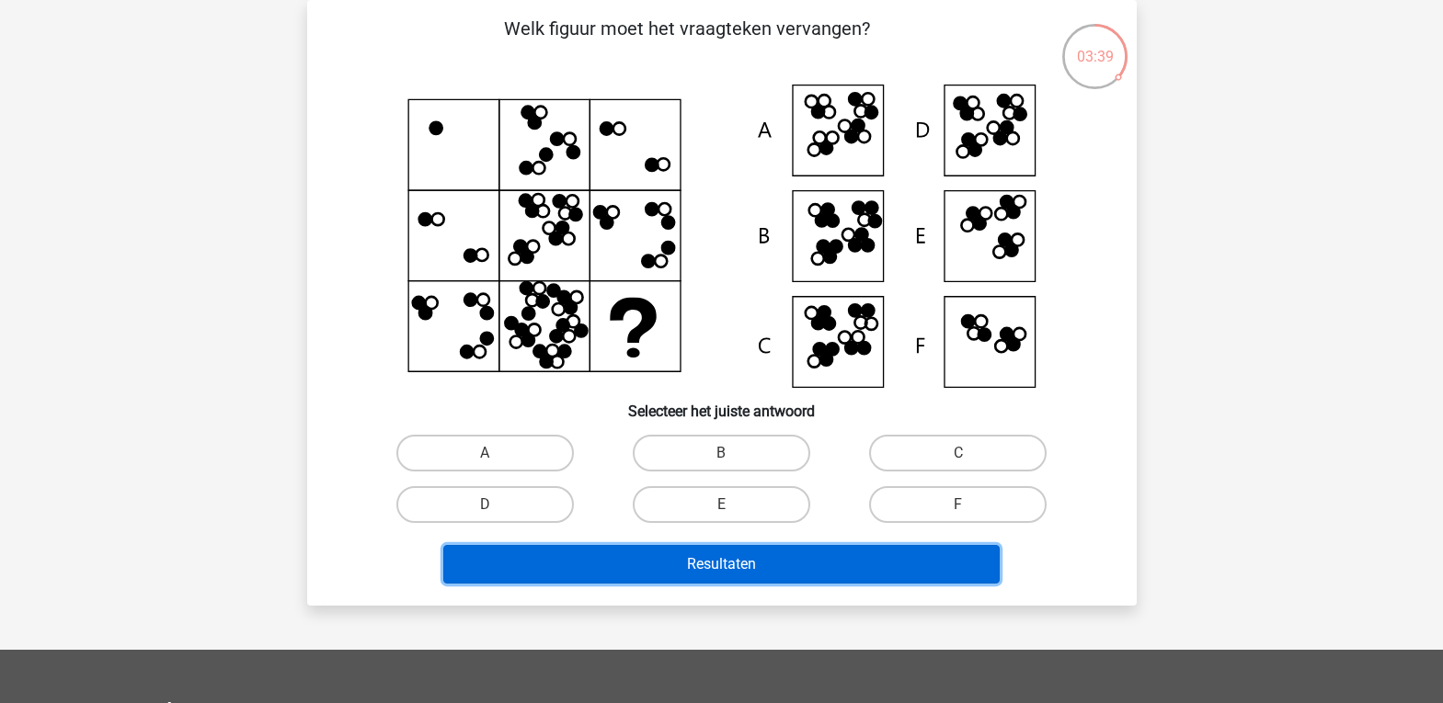
click at [796, 560] on button "Resultaten" at bounding box center [721, 564] width 556 height 39
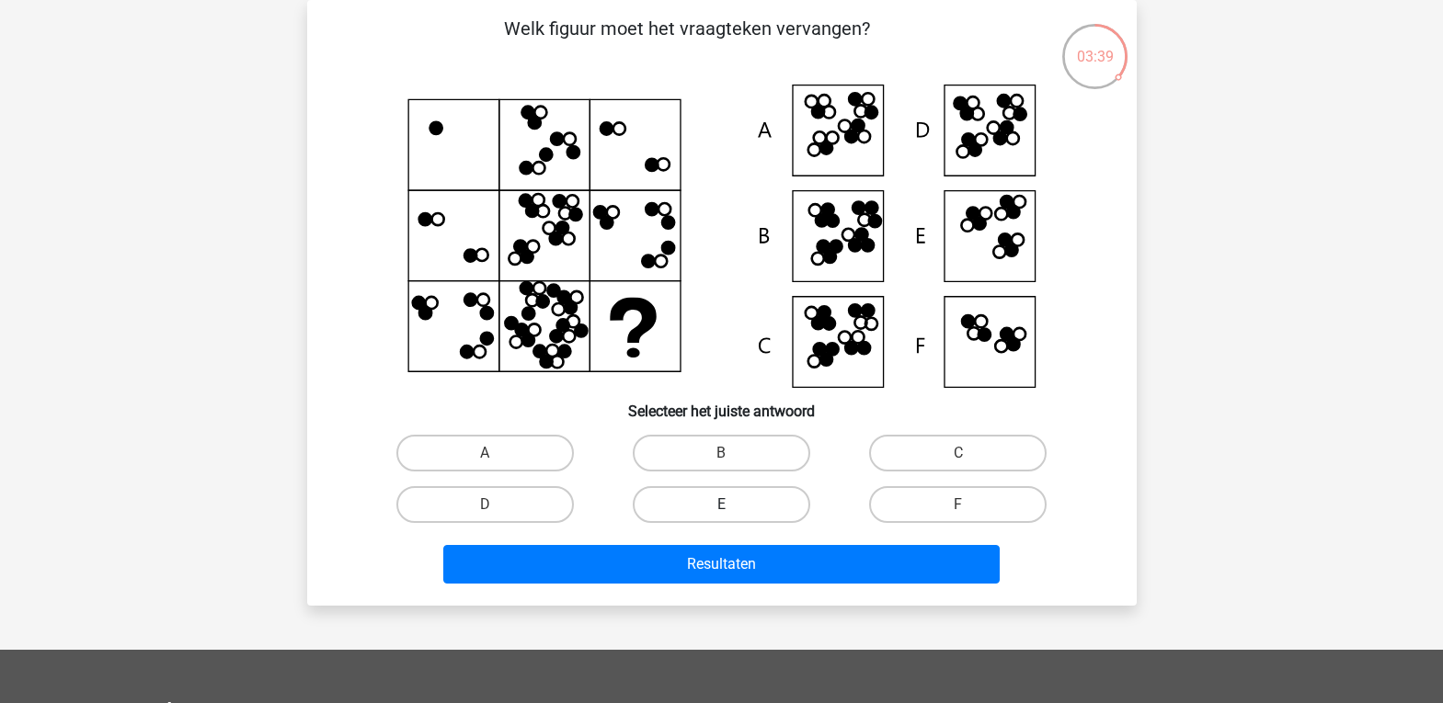
click at [740, 513] on label "E" at bounding box center [721, 504] width 177 height 37
click at [733, 513] on input "E" at bounding box center [727, 511] width 12 height 12
radio input "true"
click at [722, 503] on label "E" at bounding box center [721, 504] width 177 height 37
click at [722, 505] on input "E" at bounding box center [727, 511] width 12 height 12
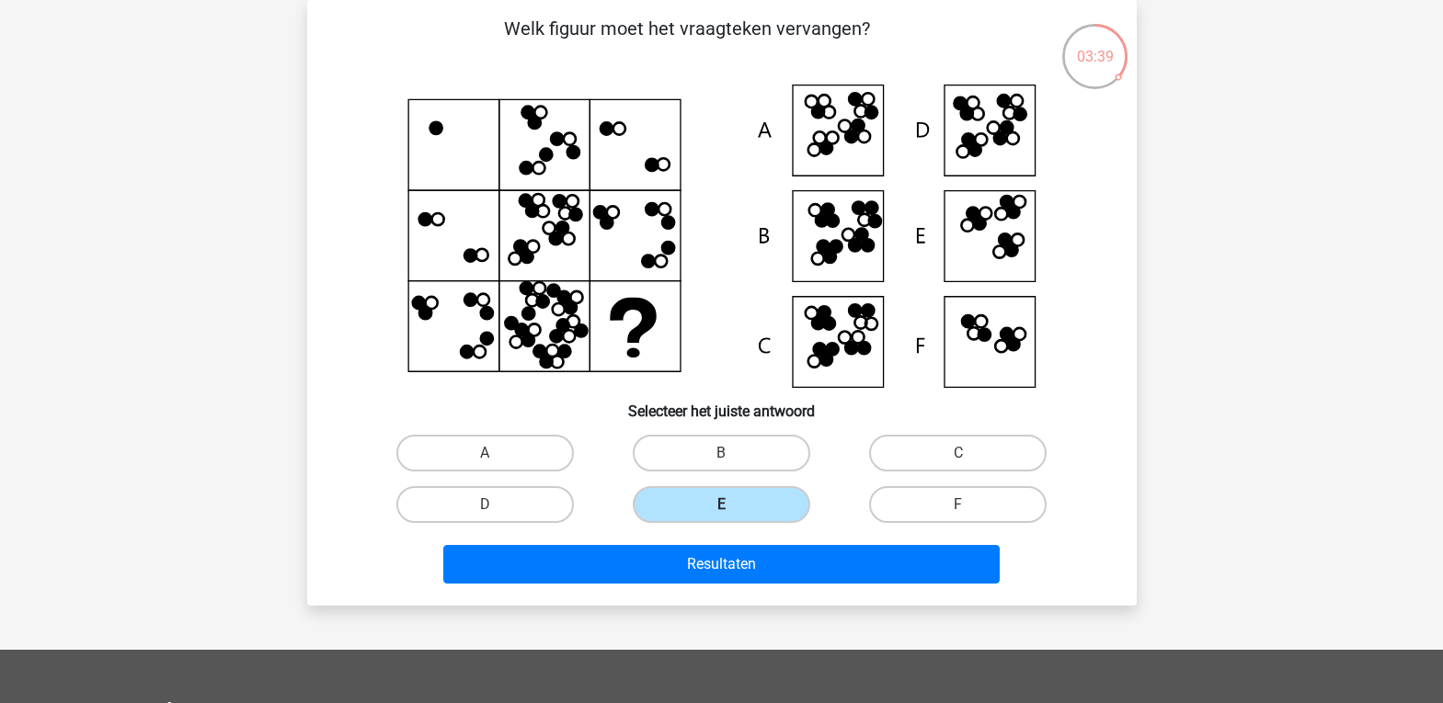
click at [722, 503] on label "E" at bounding box center [721, 504] width 177 height 37
click at [722, 505] on input "E" at bounding box center [727, 511] width 12 height 12
click at [722, 503] on label "E" at bounding box center [721, 504] width 177 height 37
click at [722, 505] on input "E" at bounding box center [727, 511] width 12 height 12
click at [722, 503] on label "E" at bounding box center [721, 504] width 177 height 37
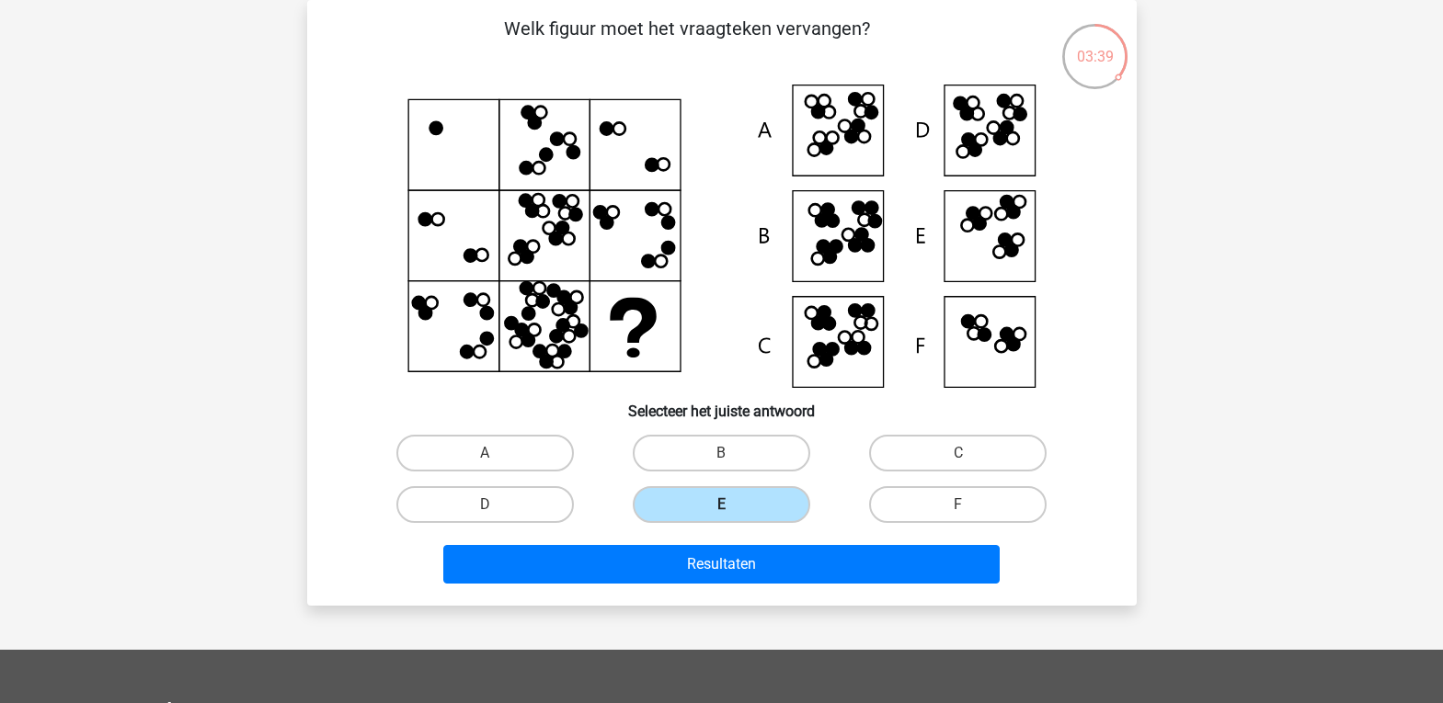
click at [722, 505] on input "E" at bounding box center [727, 511] width 12 height 12
click at [722, 503] on label "E" at bounding box center [721, 504] width 177 height 37
click at [722, 505] on input "E" at bounding box center [727, 511] width 12 height 12
click at [722, 503] on label "E" at bounding box center [721, 504] width 177 height 37
click at [722, 505] on input "E" at bounding box center [727, 511] width 12 height 12
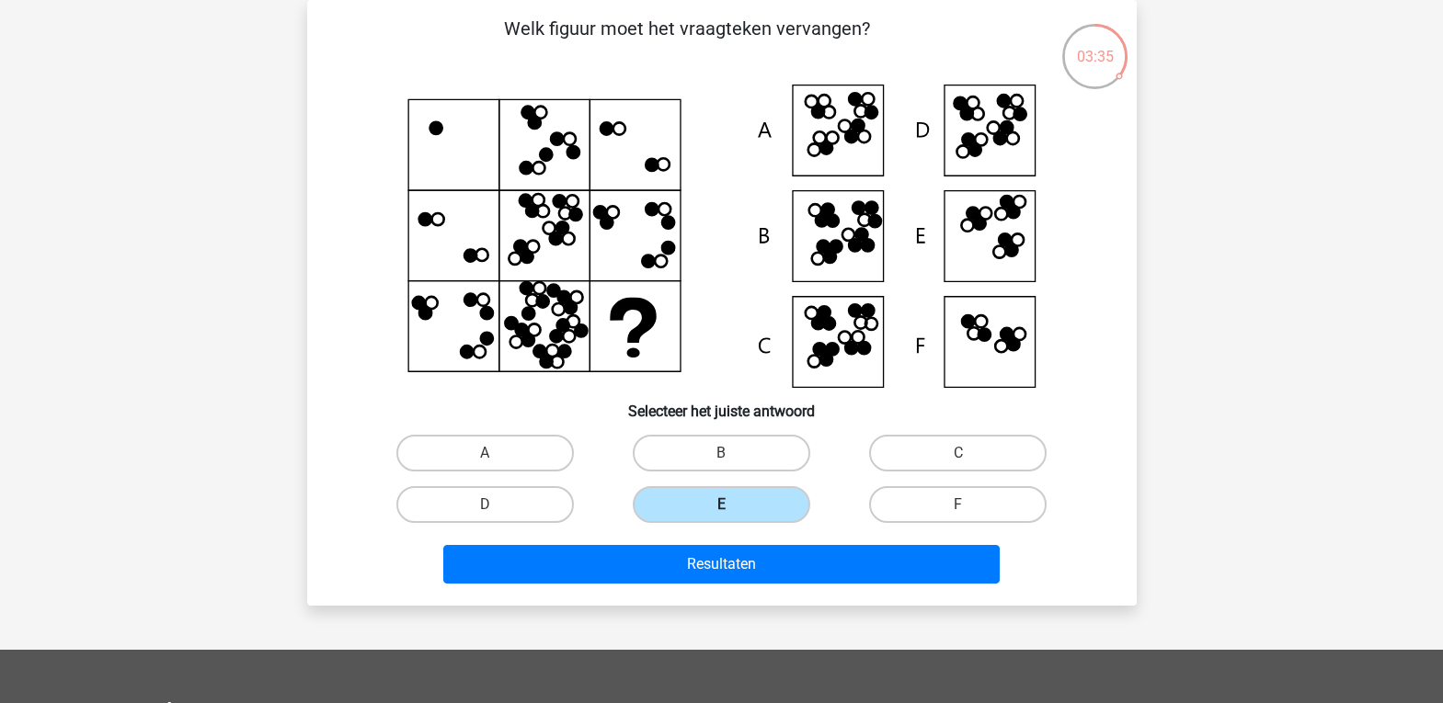
click at [722, 503] on label "E" at bounding box center [721, 504] width 177 height 37
click at [722, 505] on input "E" at bounding box center [727, 511] width 12 height 12
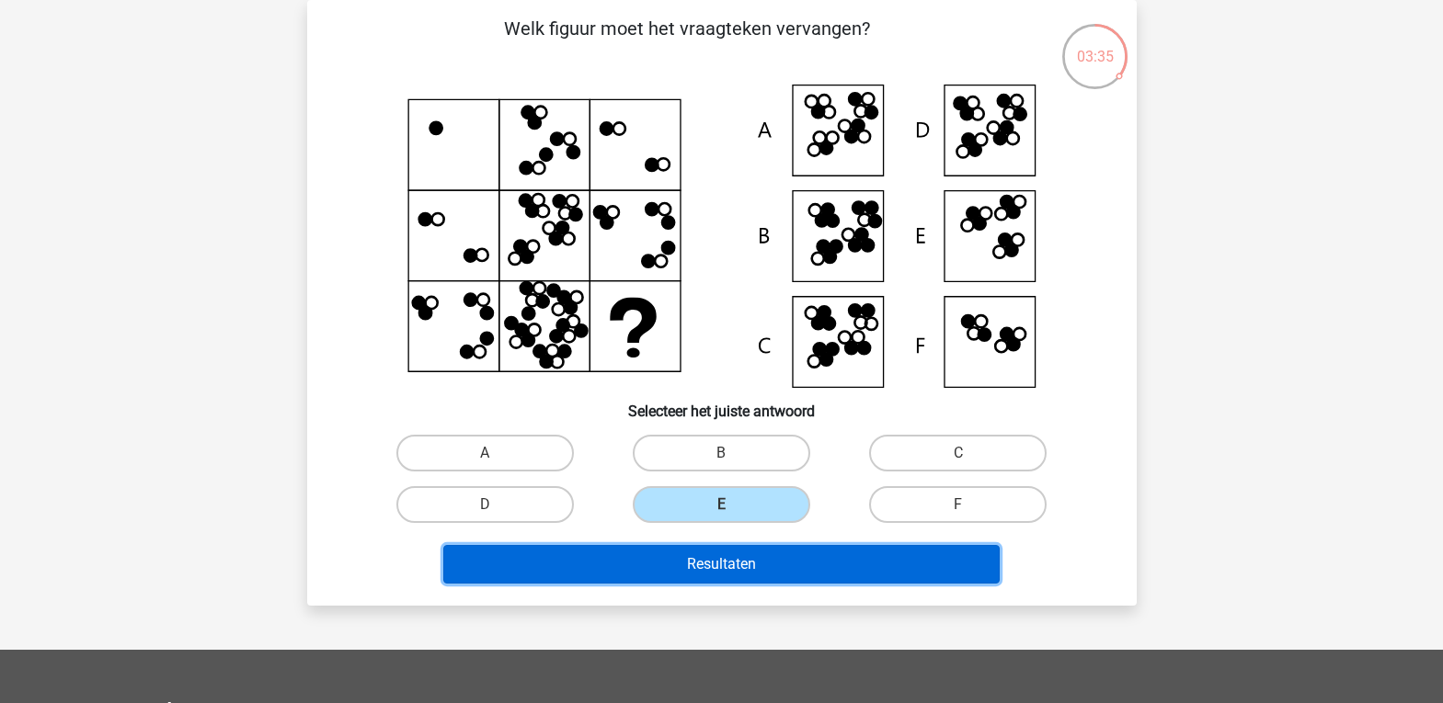
click at [748, 559] on button "Resultaten" at bounding box center [721, 564] width 556 height 39
